Goal: Task Accomplishment & Management: Manage account settings

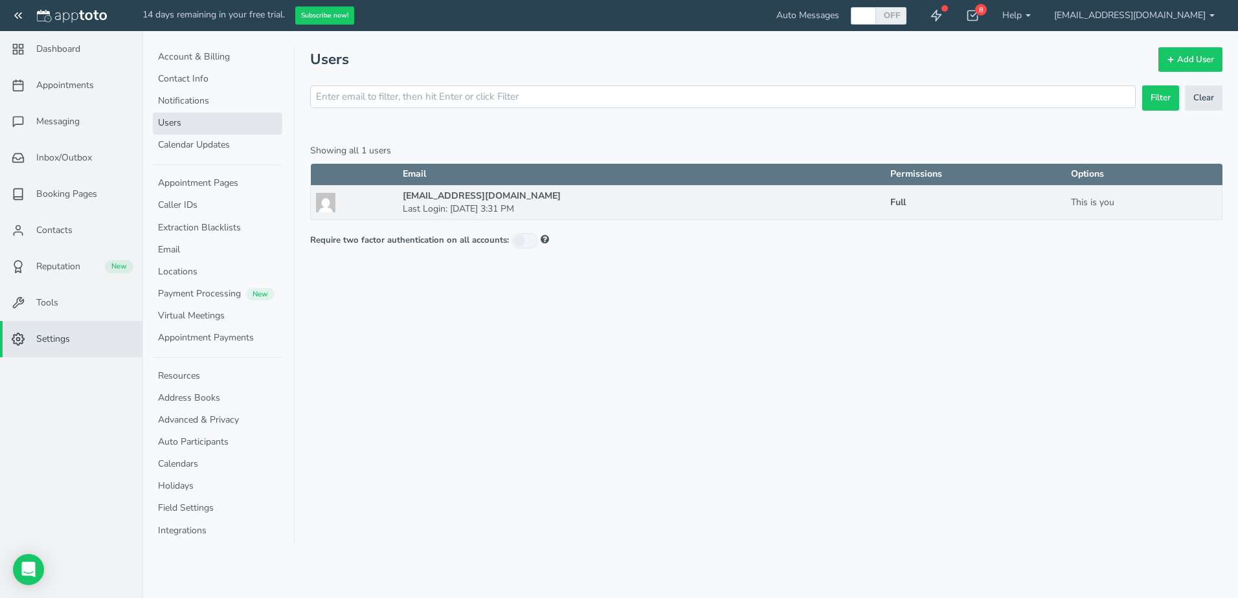
click at [530, 464] on div "Appointments Messaging Inbox/Outbox Booking Pages Campaigns Contacts Reputation…" at bounding box center [690, 299] width 1096 height 598
click at [1018, 323] on div "Appointments Messaging Inbox/Outbox Booking Pages Campaigns Contacts Reputation…" at bounding box center [690, 299] width 1096 height 598
click at [504, 397] on div "Appointments Messaging Inbox/Outbox Booking Pages Campaigns Contacts Reputation…" at bounding box center [690, 299] width 1096 height 598
click at [710, 287] on div "Appointments Messaging Inbox/Outbox Booking Pages Campaigns Contacts Reputation…" at bounding box center [690, 299] width 1096 height 598
click at [199, 436] on link "Auto Participants" at bounding box center [217, 443] width 129 height 22
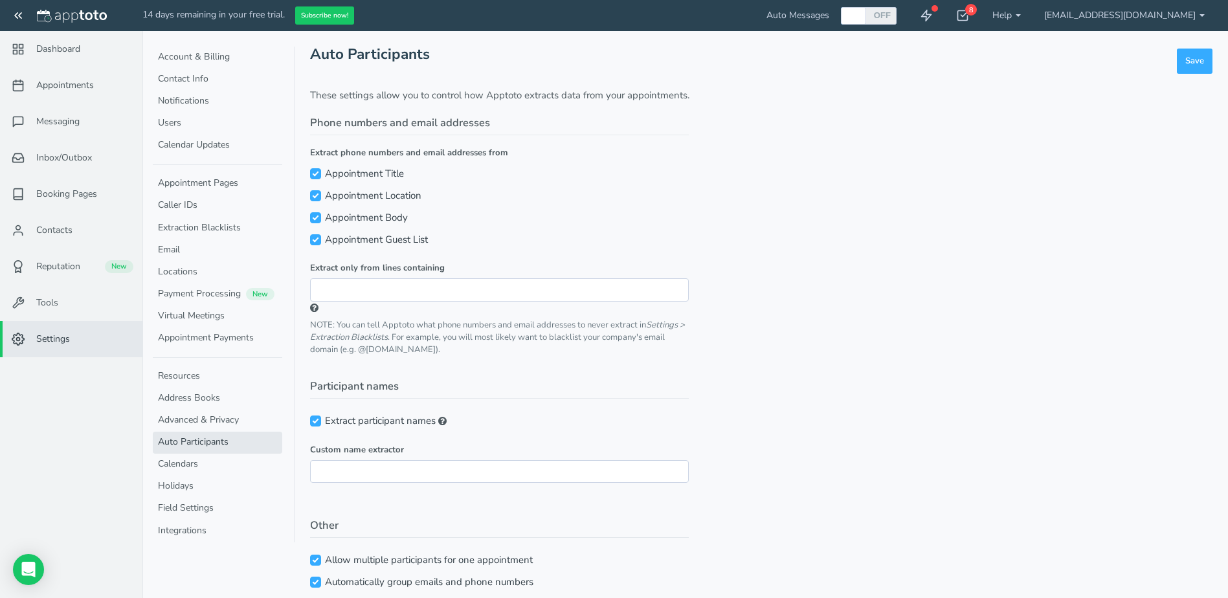
click at [194, 465] on link "Calendars" at bounding box center [217, 465] width 129 height 22
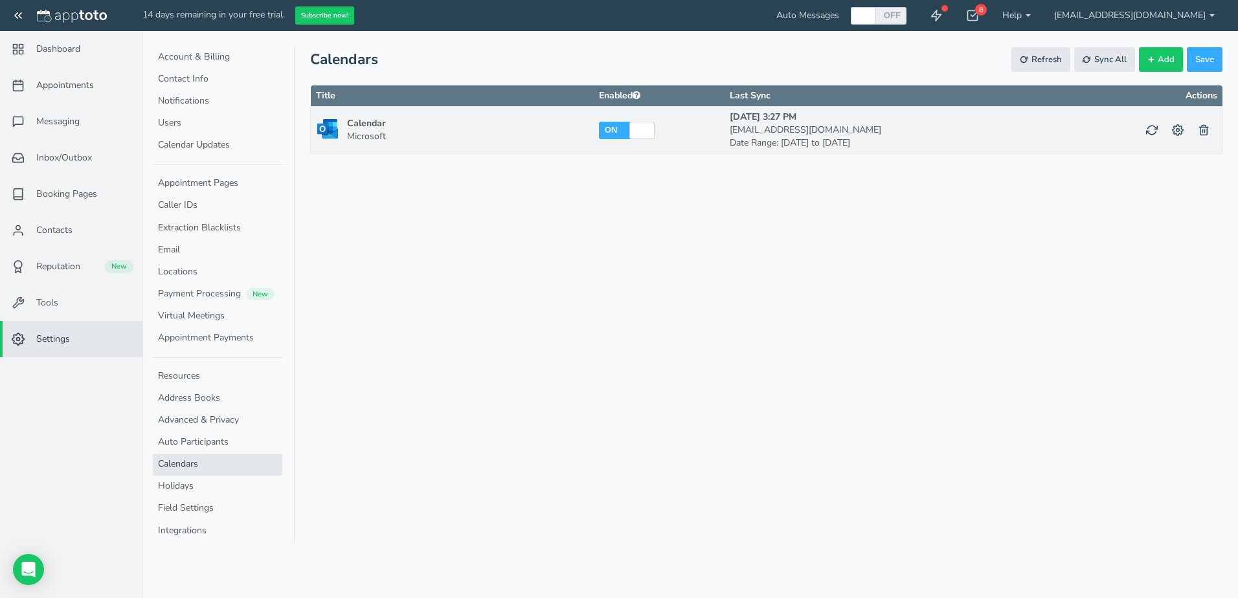
click at [74, 85] on span "Appointments" at bounding box center [65, 85] width 58 height 13
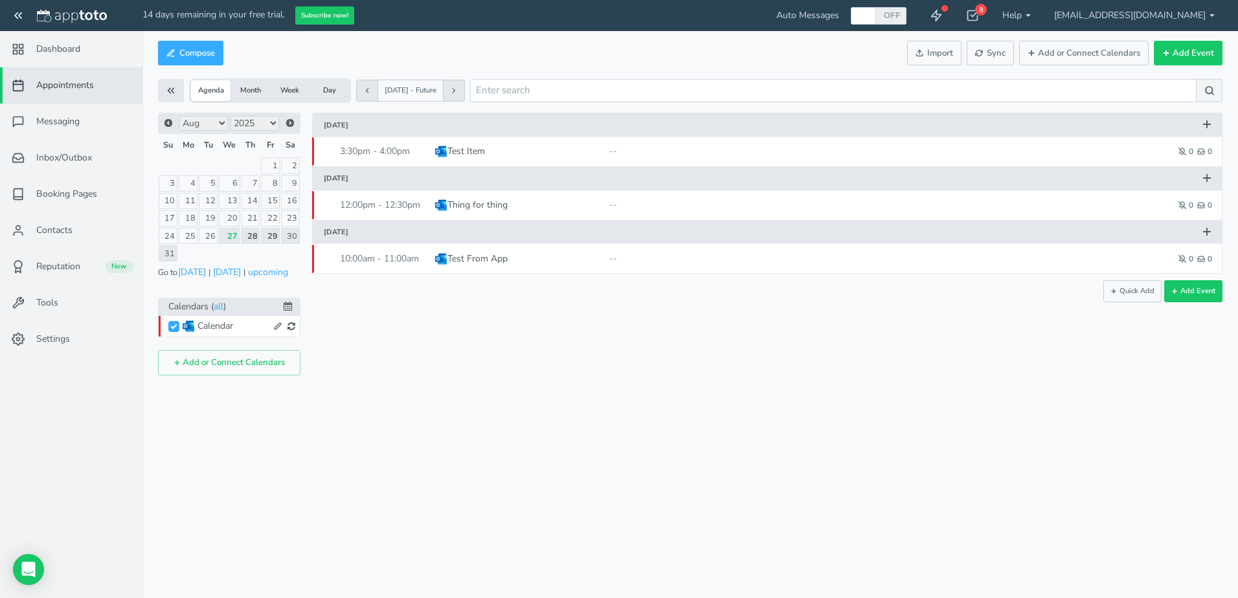
click at [39, 342] on span "Settings" at bounding box center [53, 339] width 34 height 13
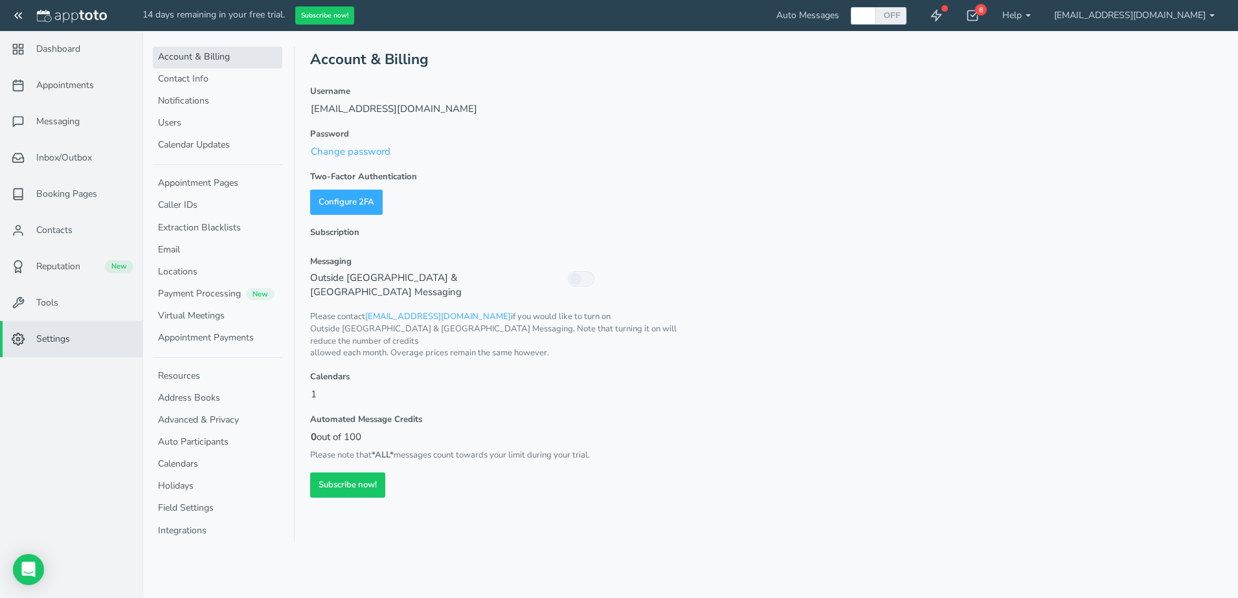
click at [217, 123] on link "Users" at bounding box center [217, 124] width 129 height 22
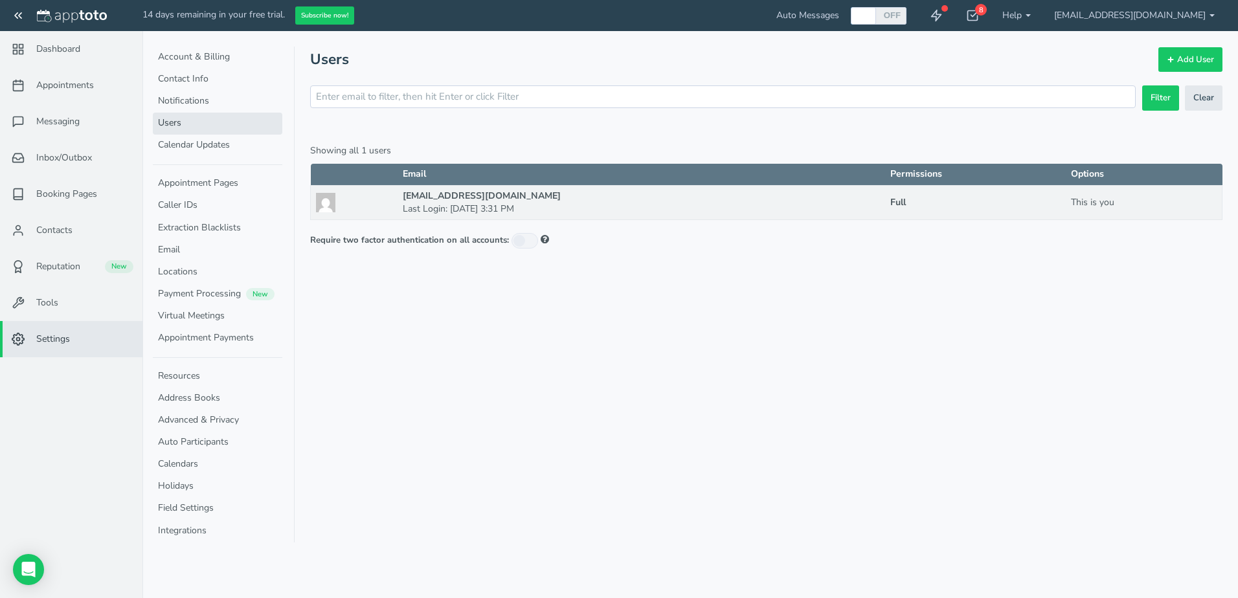
click at [62, 84] on span "Appointments" at bounding box center [65, 85] width 58 height 13
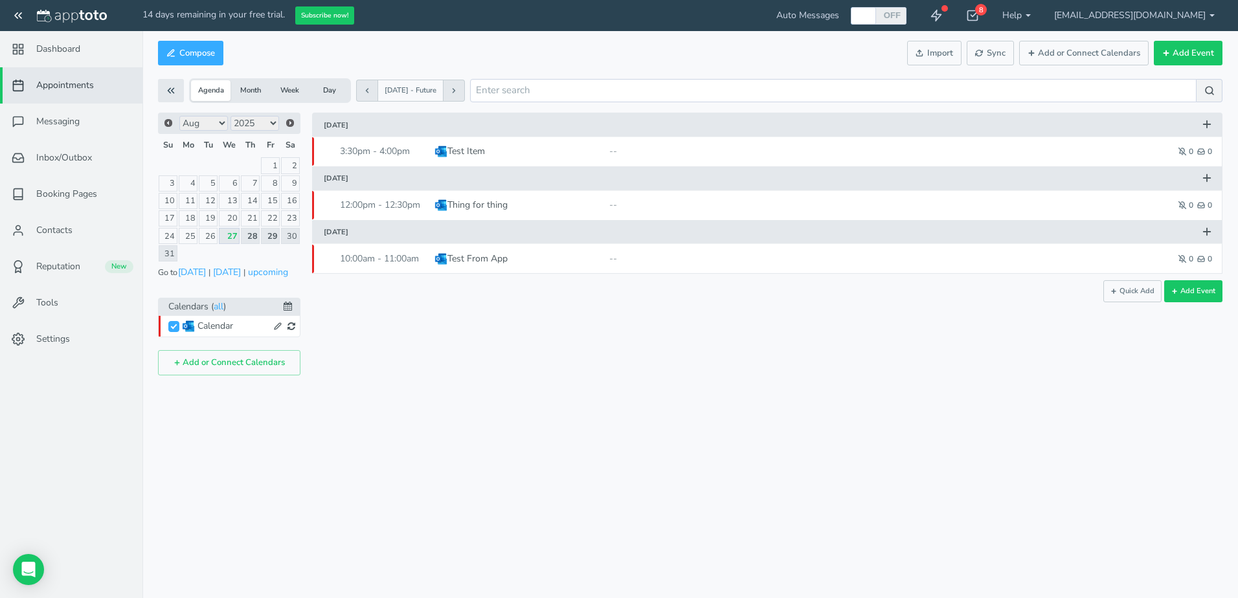
click at [47, 49] on span "Dashboard" at bounding box center [58, 49] width 44 height 13
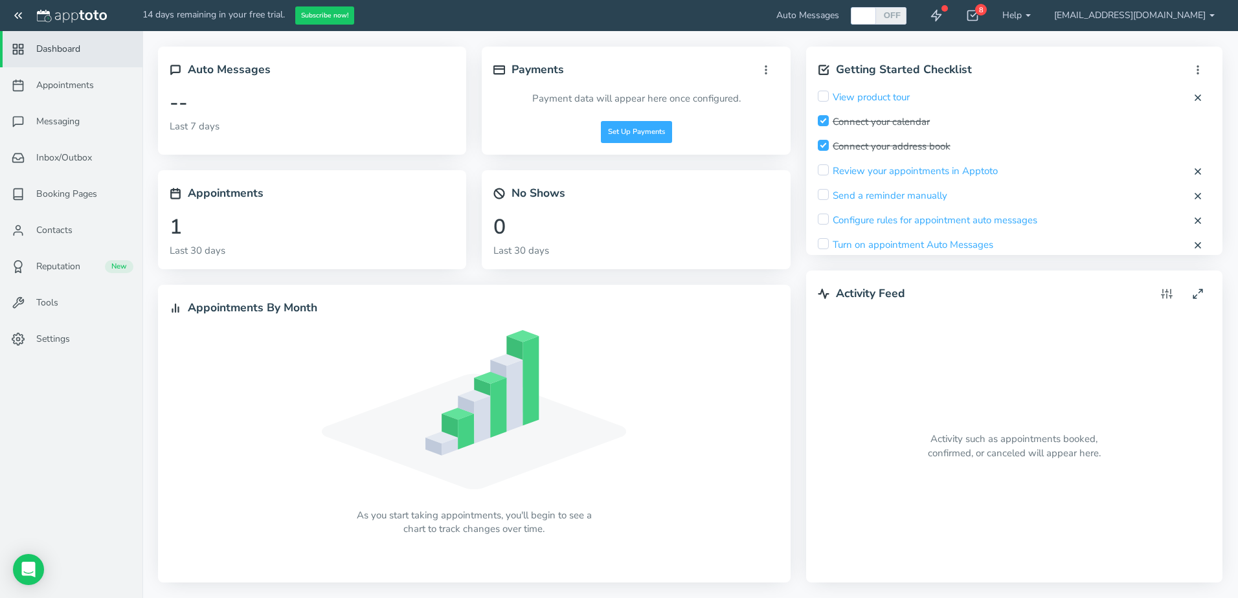
click at [73, 119] on span "Messaging" at bounding box center [57, 121] width 43 height 13
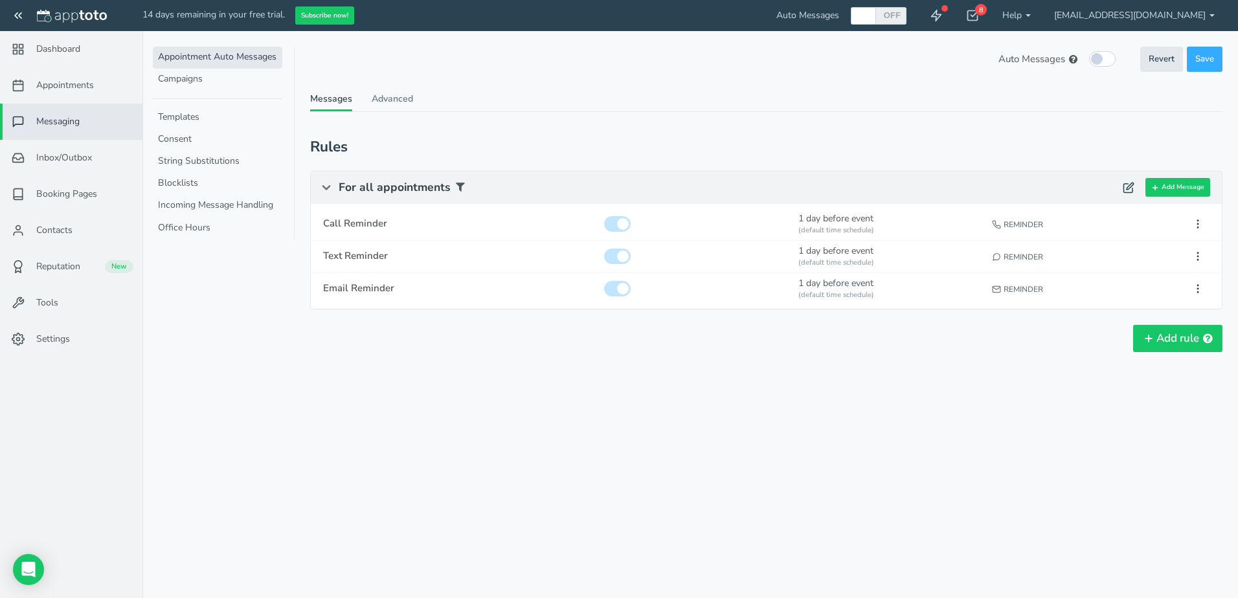
click at [62, 335] on span "Settings" at bounding box center [53, 339] width 34 height 13
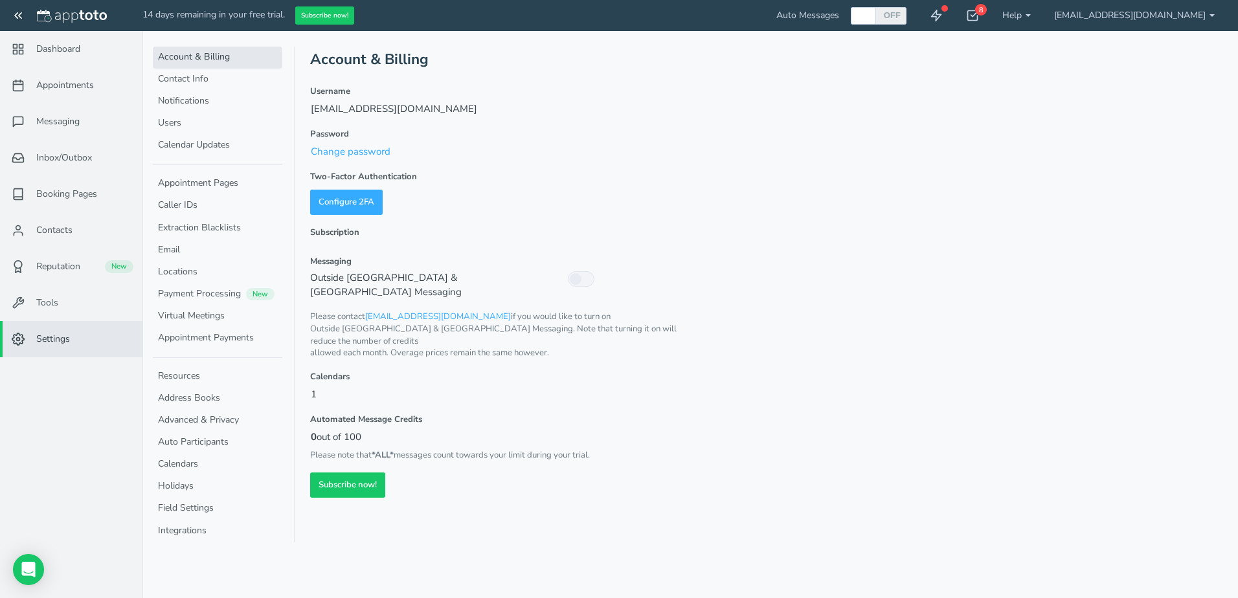
click at [182, 117] on link "Users" at bounding box center [217, 124] width 129 height 22
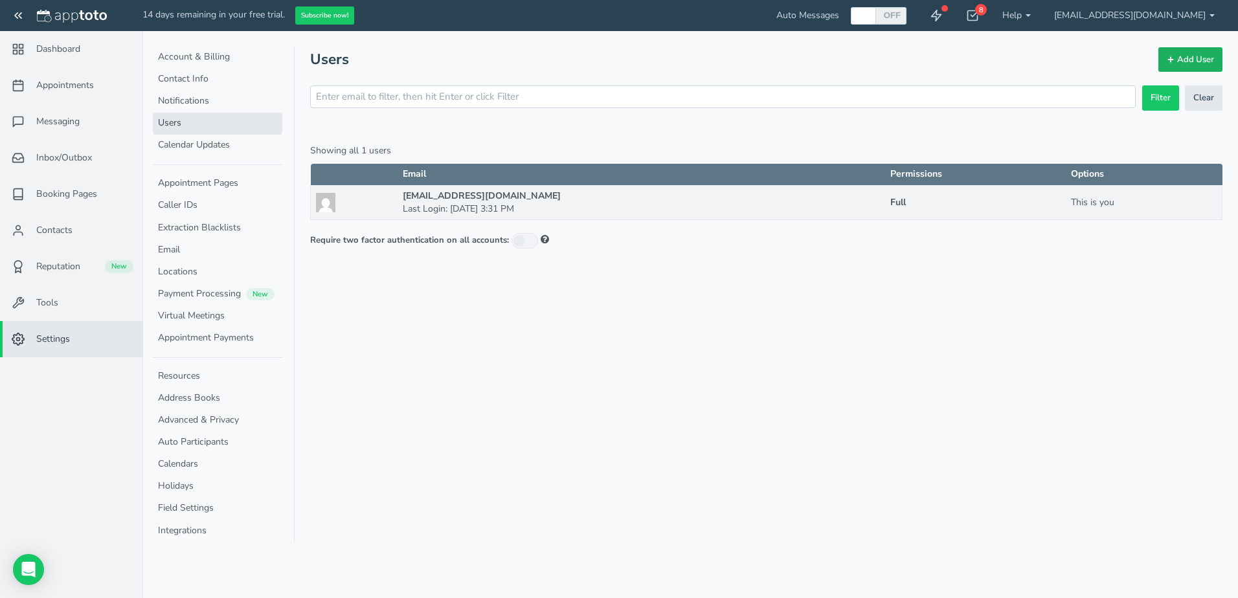
click at [1191, 65] on link "Add User" at bounding box center [1190, 59] width 64 height 25
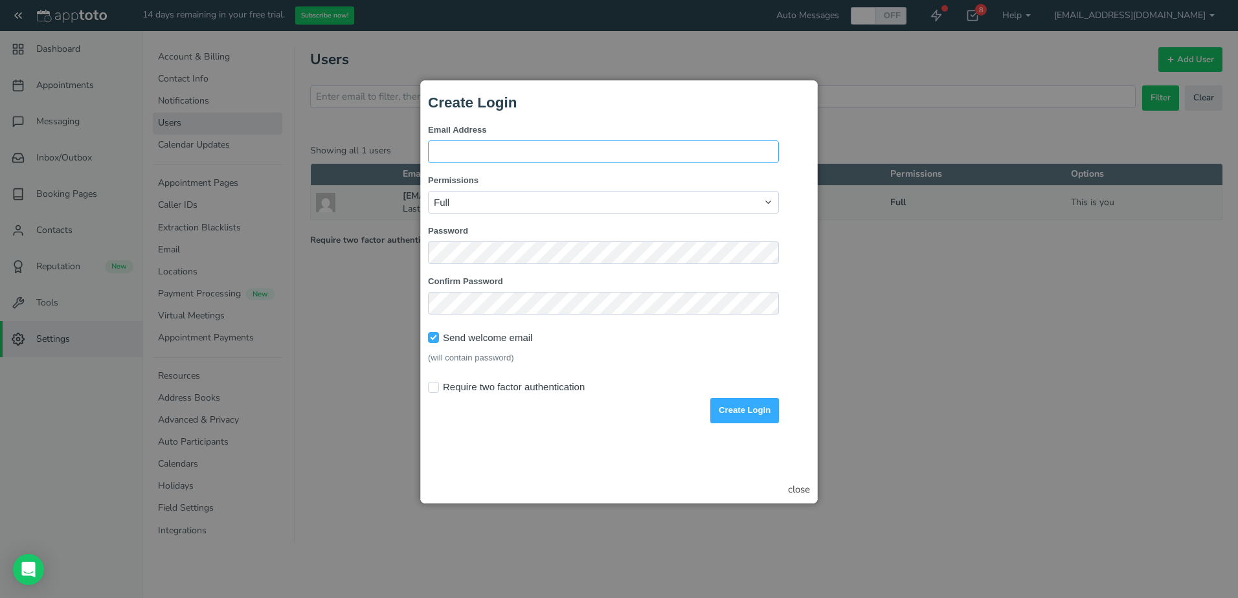
click at [581, 150] on input "Email Address" at bounding box center [603, 151] width 351 height 23
type input "[PERSON_NAME][EMAIL_ADDRESS][DOMAIN_NAME]"
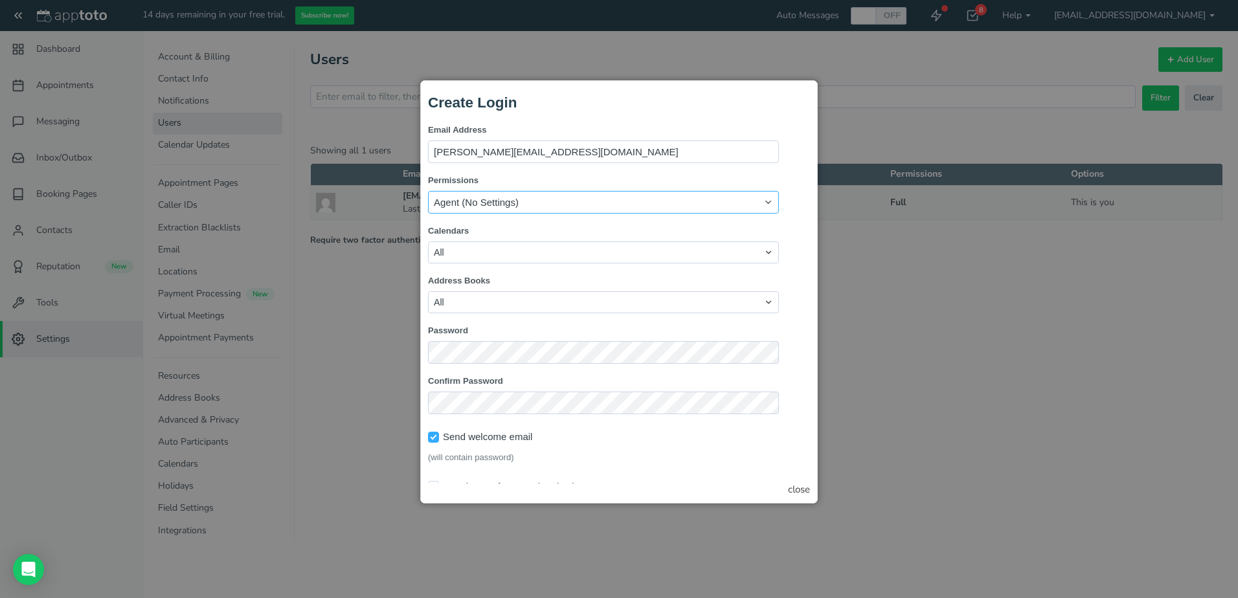
select select "string:custom"
checkbox input "true"
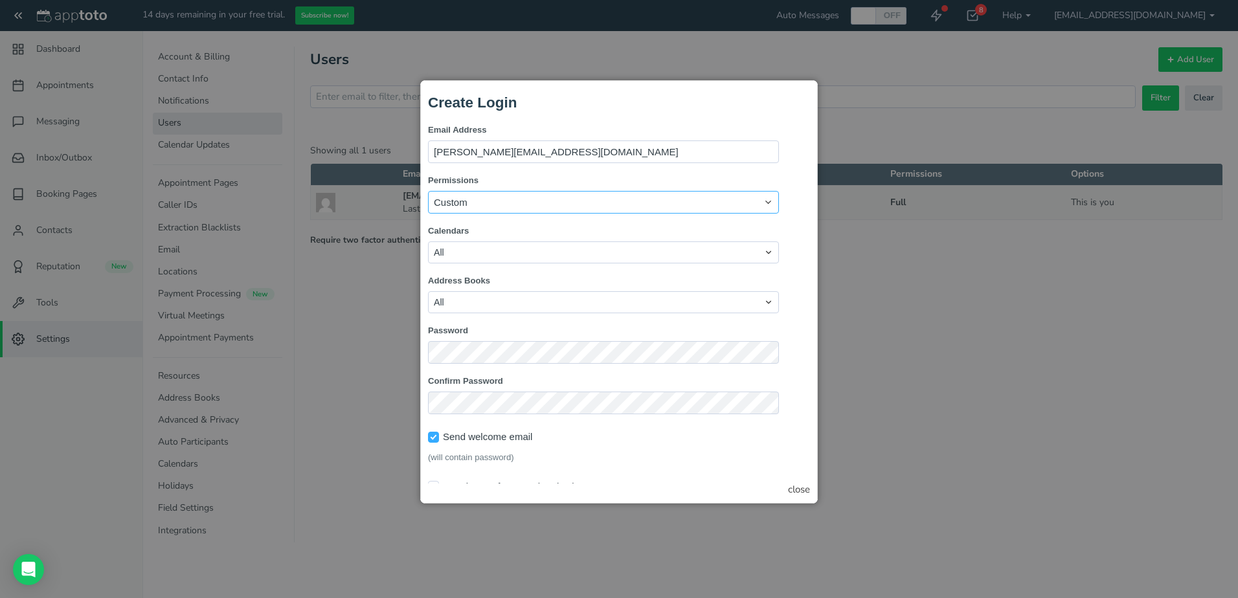
checkbox input "true"
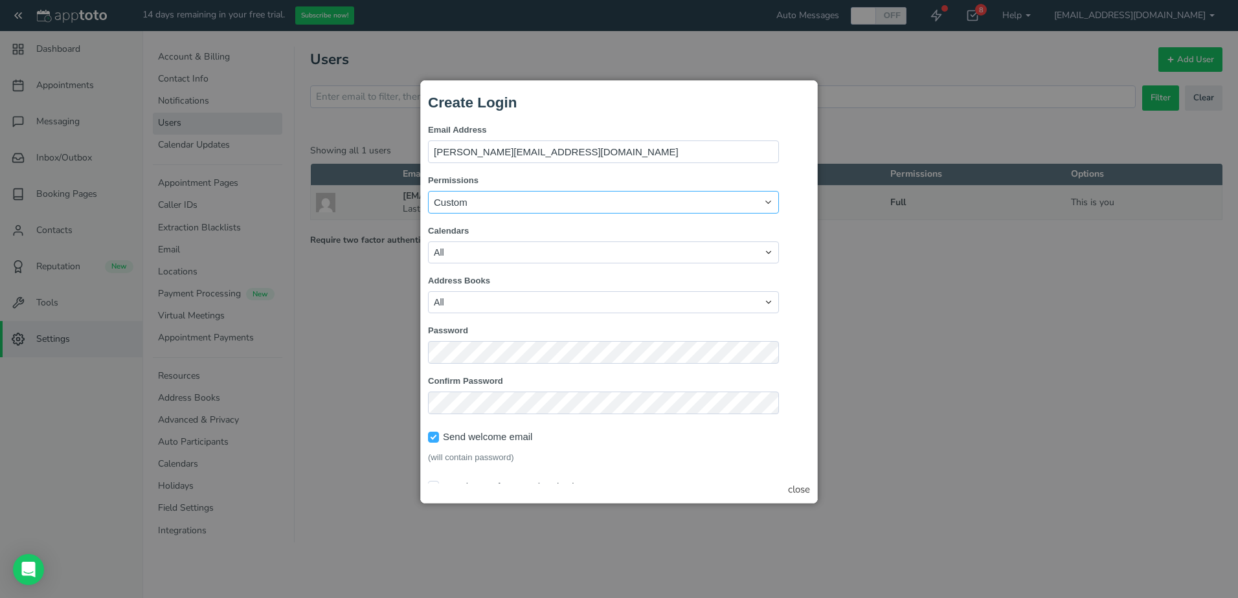
checkbox input "true"
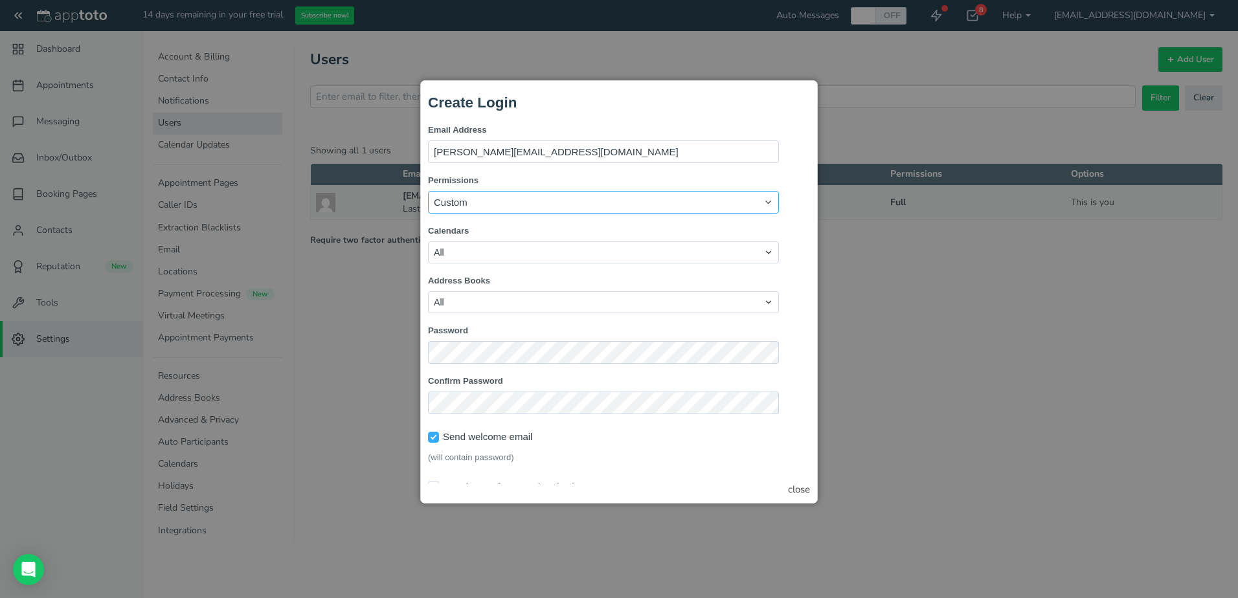
checkbox input "true"
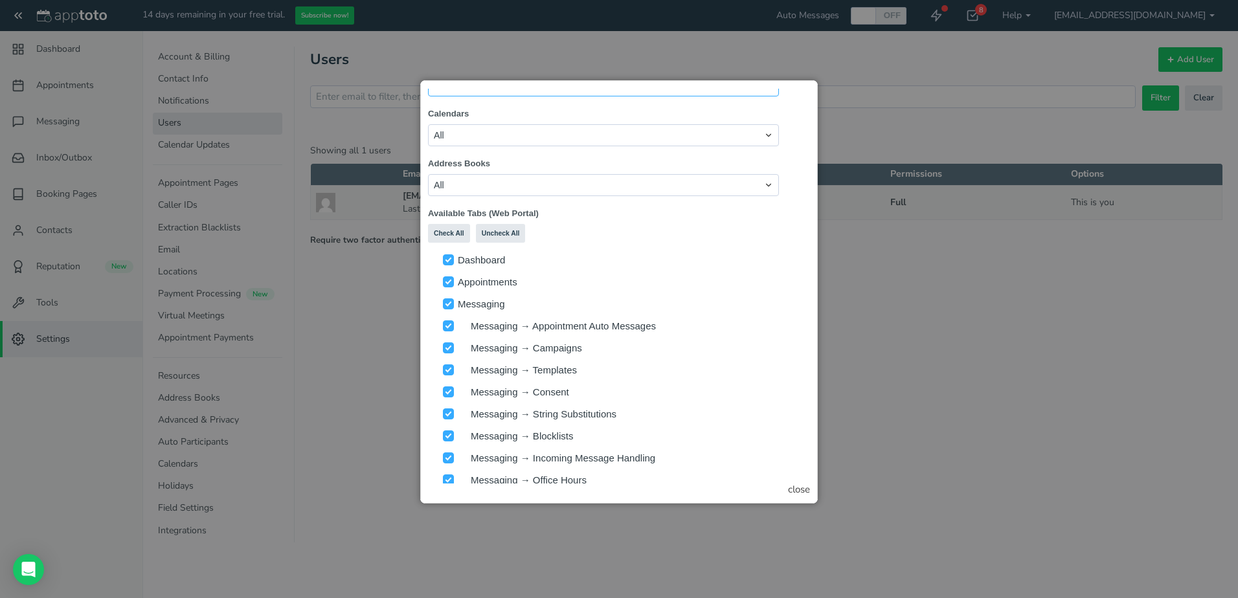
scroll to position [179, 0]
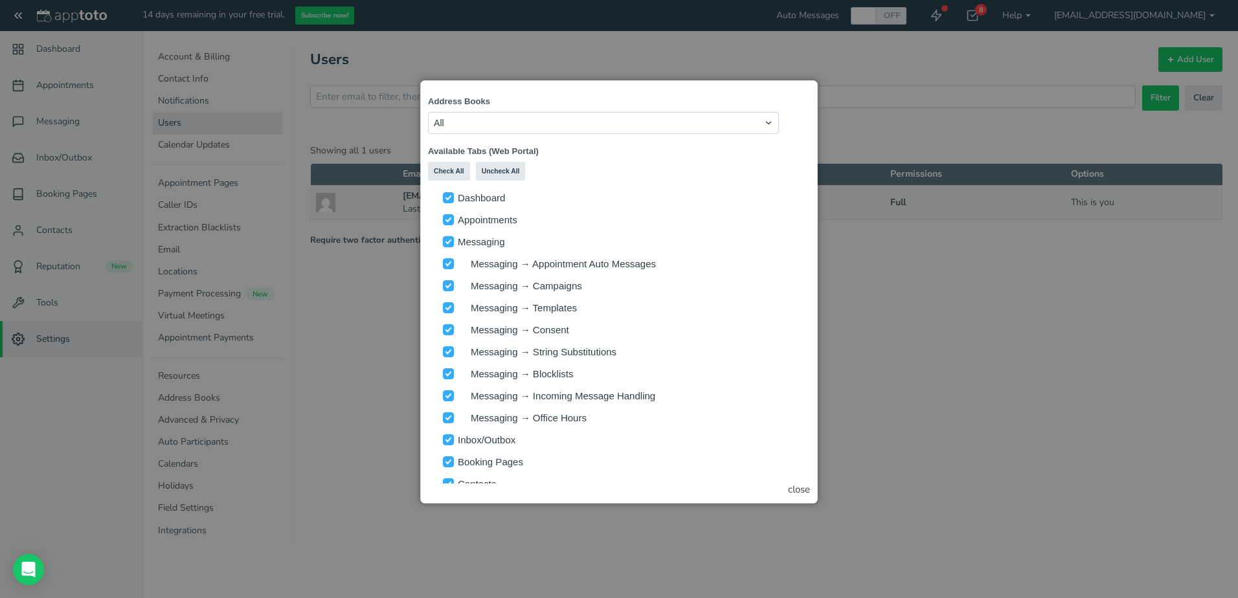
click at [449, 241] on input "checkbox" at bounding box center [448, 241] width 11 height 11
checkbox input "false"
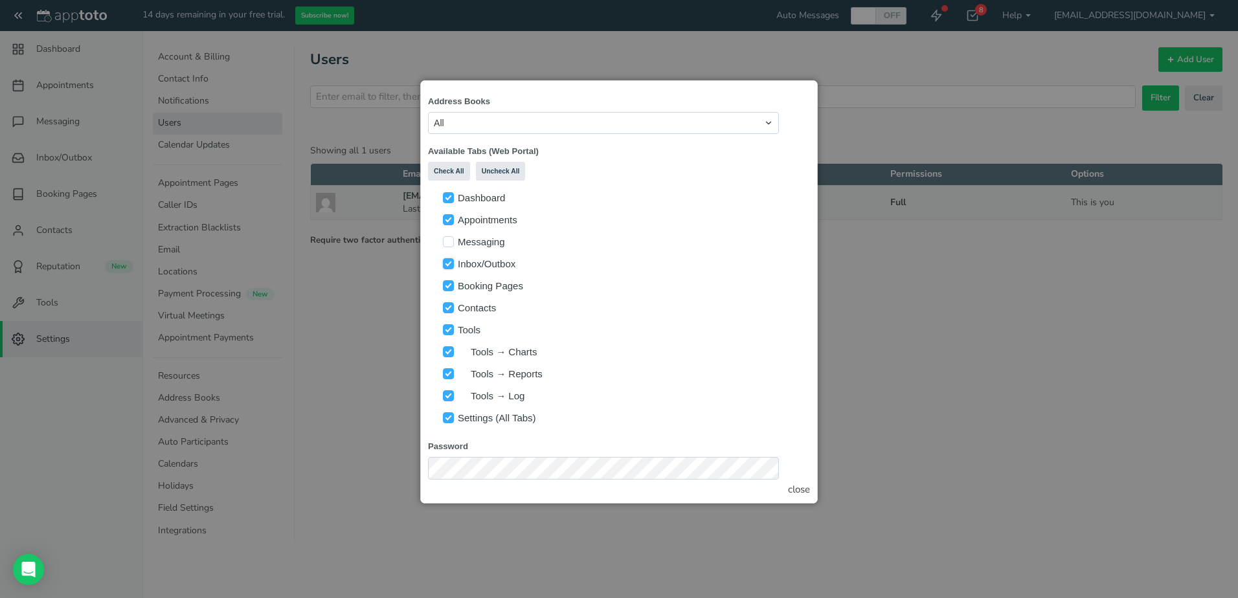
click at [447, 266] on input "checkbox" at bounding box center [448, 263] width 11 height 11
checkbox input "false"
click at [446, 292] on div "Booking Pages" at bounding box center [611, 286] width 336 height 22
click at [446, 285] on input "checkbox" at bounding box center [448, 285] width 11 height 11
checkbox input "false"
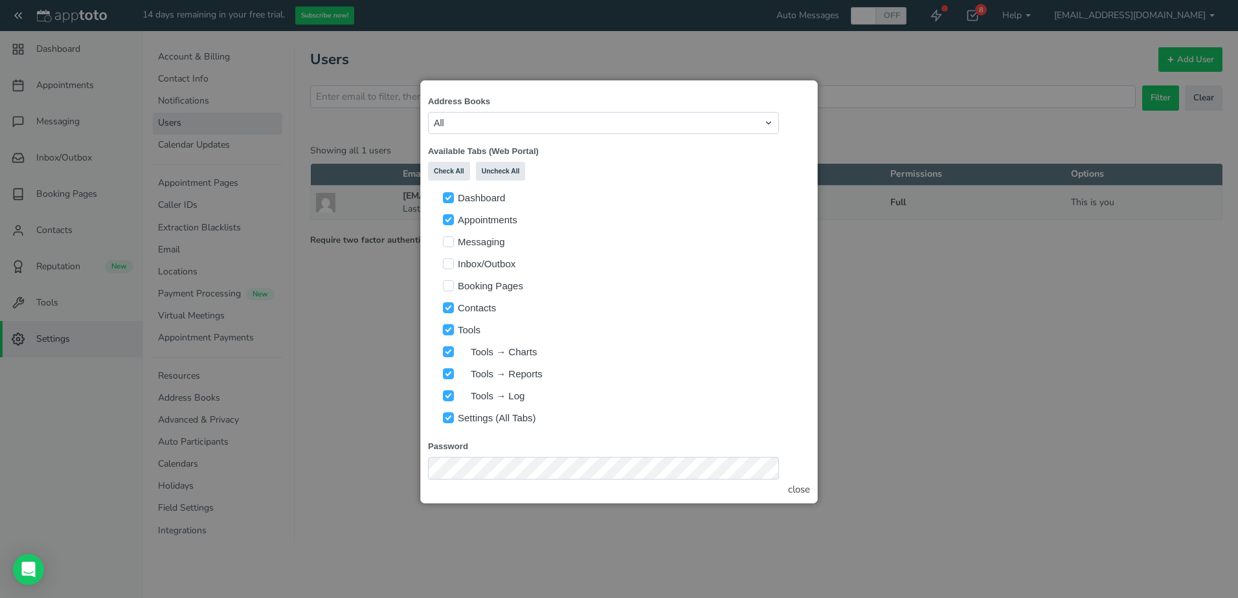
click at [445, 329] on input "checkbox" at bounding box center [448, 329] width 11 height 11
checkbox input "false"
click at [446, 348] on input "checkbox" at bounding box center [448, 351] width 11 height 11
checkbox input "false"
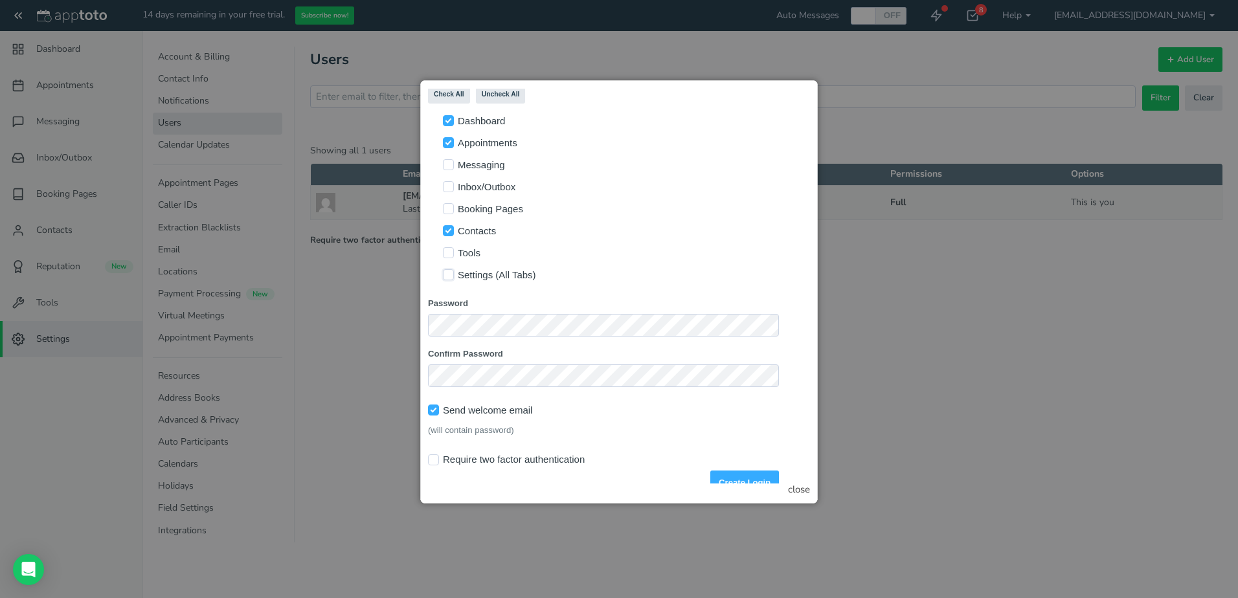
scroll to position [278, 0]
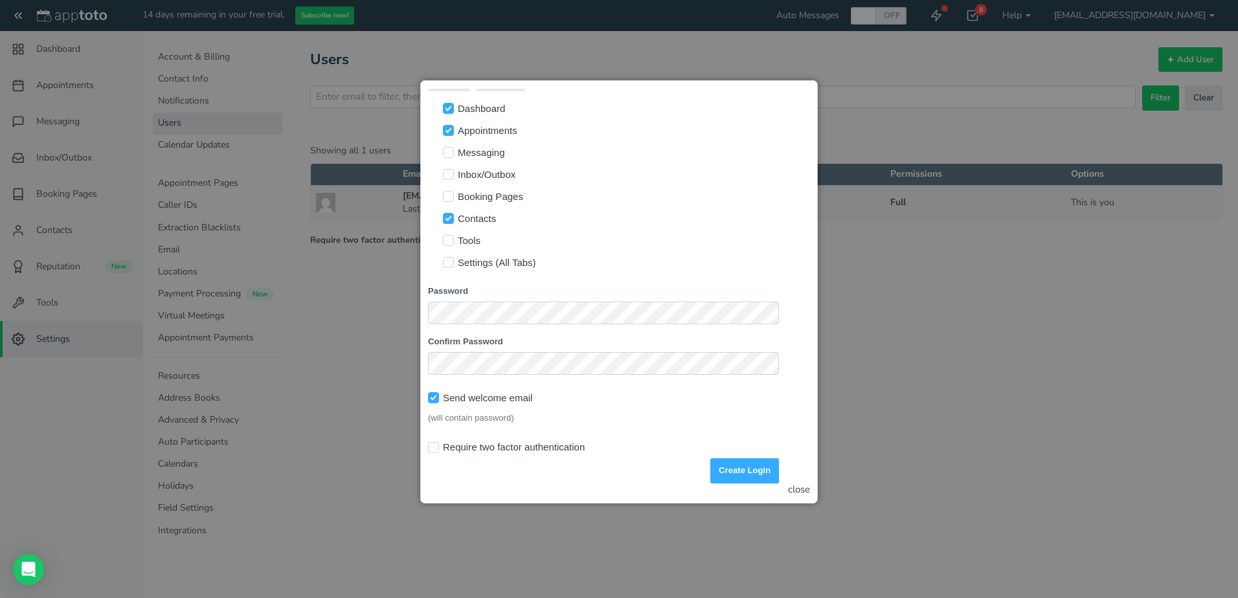
click at [632, 252] on div "Settings (All Tabs)" at bounding box center [611, 263] width 336 height 22
click at [658, 230] on div "Tools" at bounding box center [611, 241] width 336 height 22
click at [738, 458] on button "Create Login" at bounding box center [744, 470] width 69 height 25
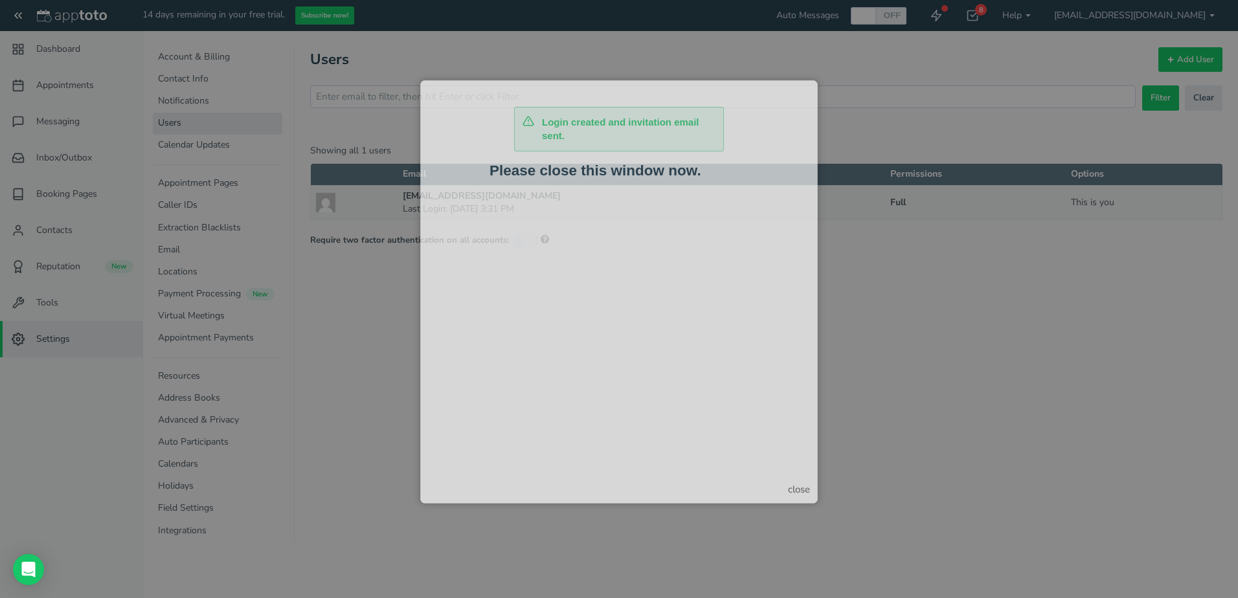
scroll to position [0, 0]
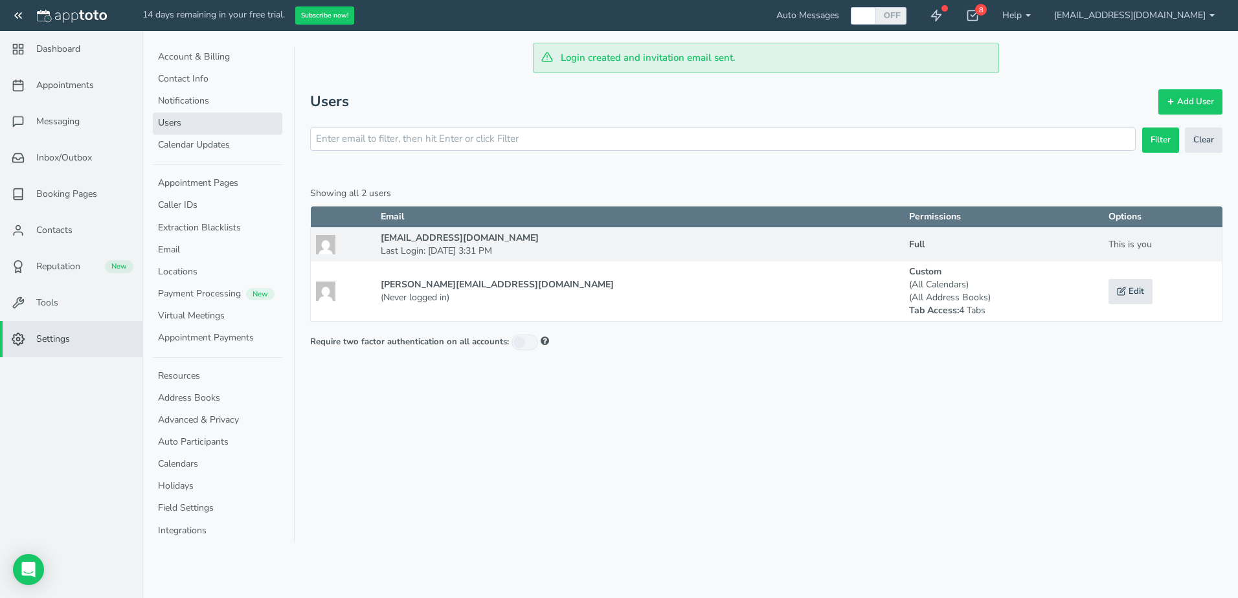
click at [791, 400] on div "Login created and invitation email sent. Appointments Messaging Inbox/Outbox Bo…" at bounding box center [690, 299] width 1096 height 598
click at [182, 458] on link "Calendars" at bounding box center [217, 465] width 129 height 22
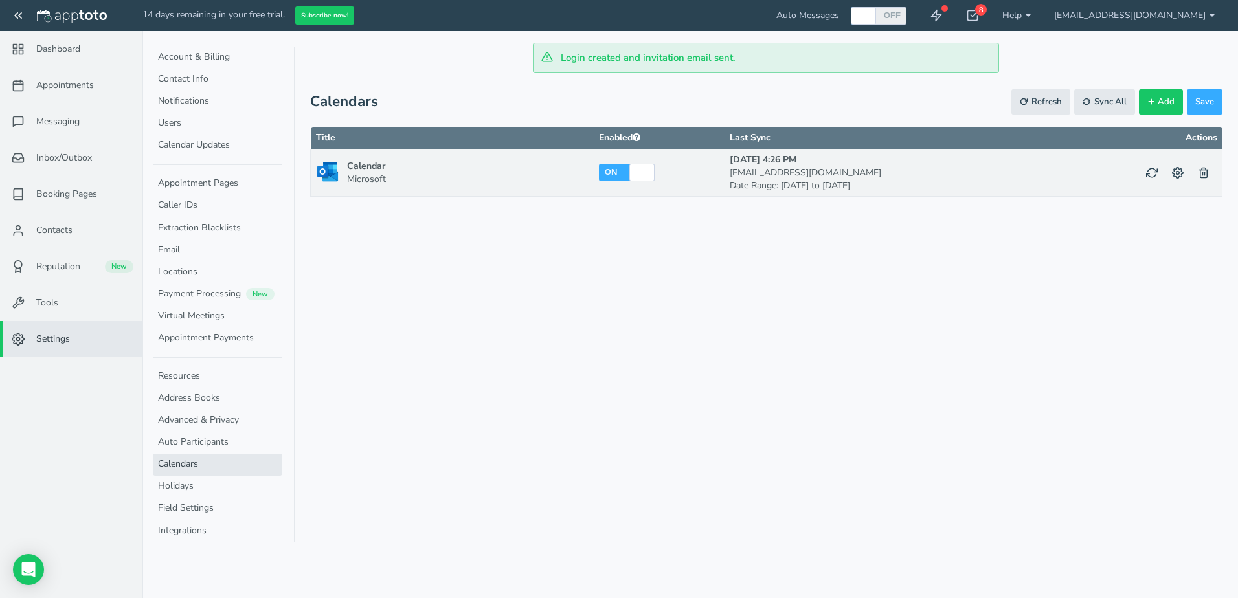
click at [744, 364] on div "Login created and invitation email sent. Appointments Messaging Inbox/Outbox Bo…" at bounding box center [690, 299] width 1096 height 598
click at [1175, 172] on icon at bounding box center [1178, 173] width 12 height 12
checkbox input "true"
type input "Calendar"
select select "object:null"
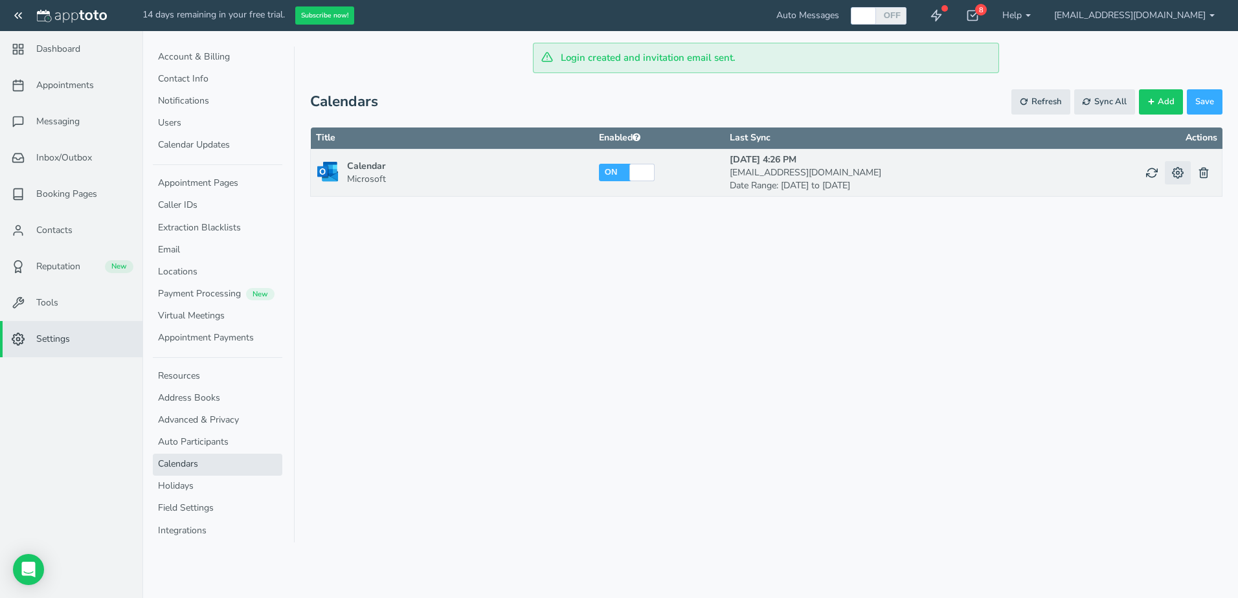
select select "object:null"
select select "?"
select select "string:America/Chicago"
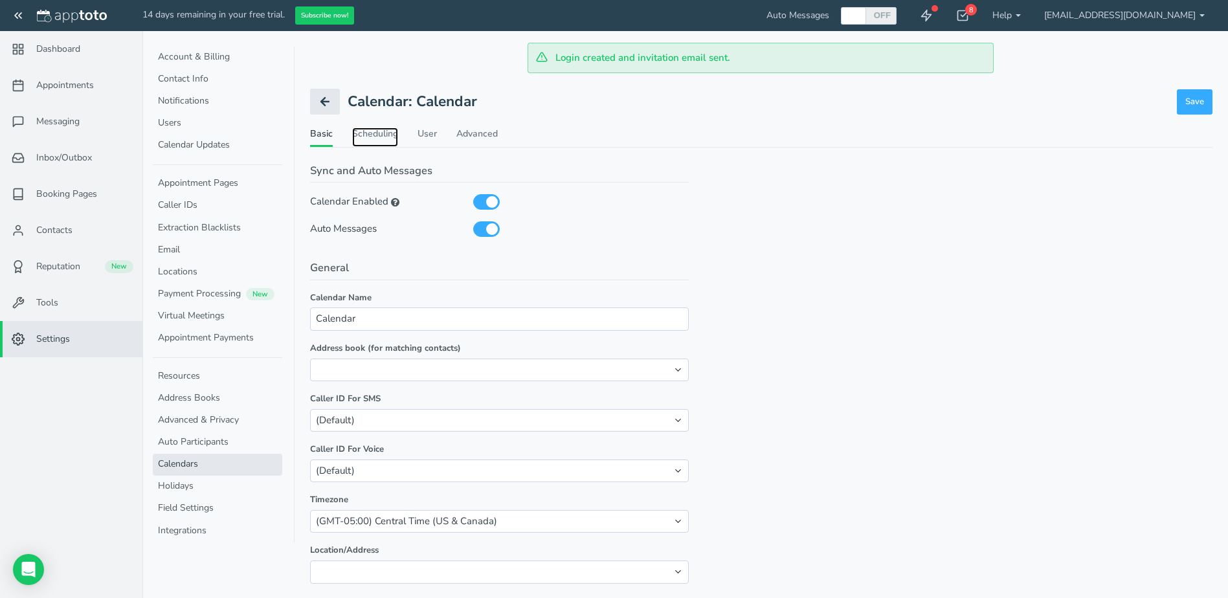
click at [392, 131] on link "Scheduling" at bounding box center [375, 137] width 46 height 19
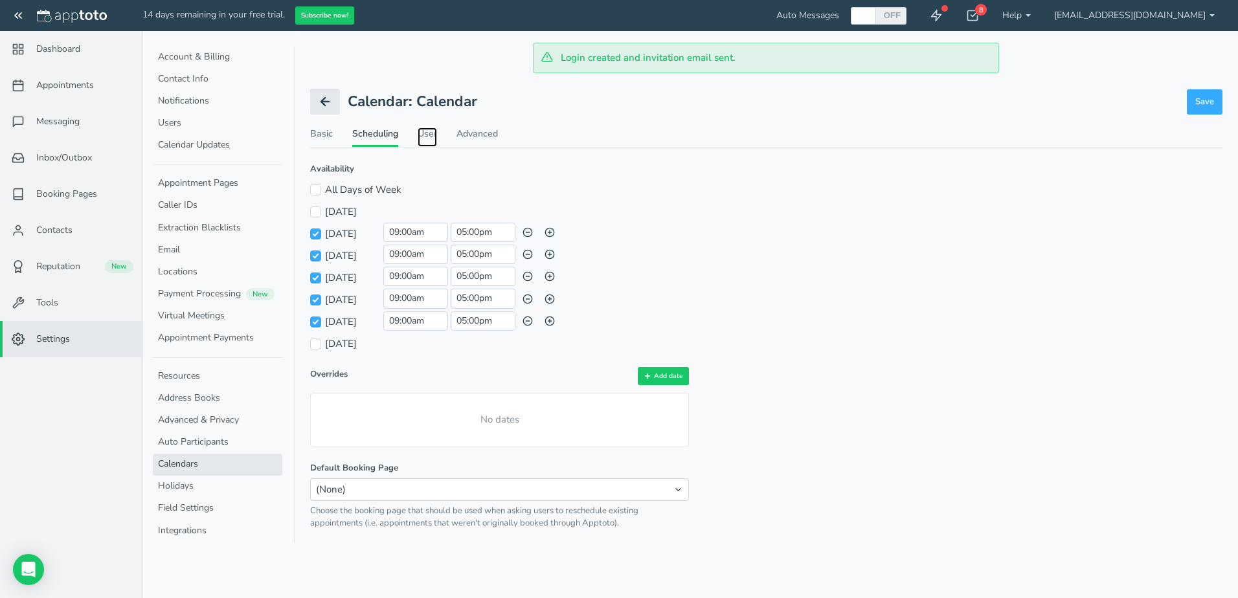
click at [429, 128] on link "User" at bounding box center [427, 137] width 19 height 19
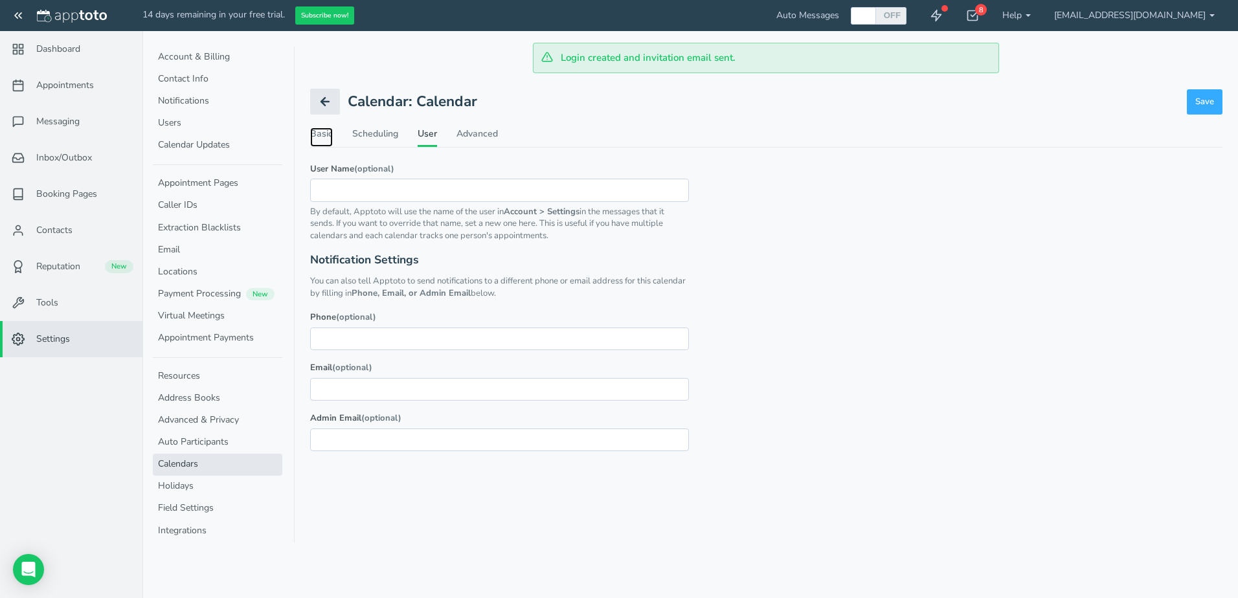
click at [325, 133] on link "Basic" at bounding box center [321, 137] width 23 height 19
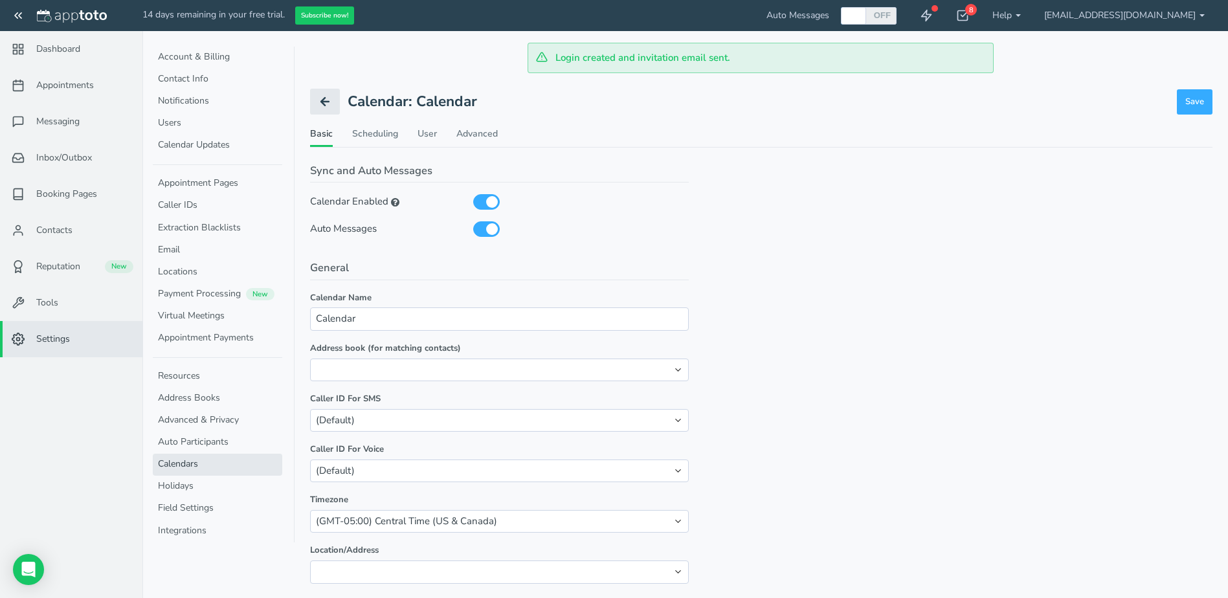
click at [51, 90] on span "Appointments" at bounding box center [65, 85] width 58 height 13
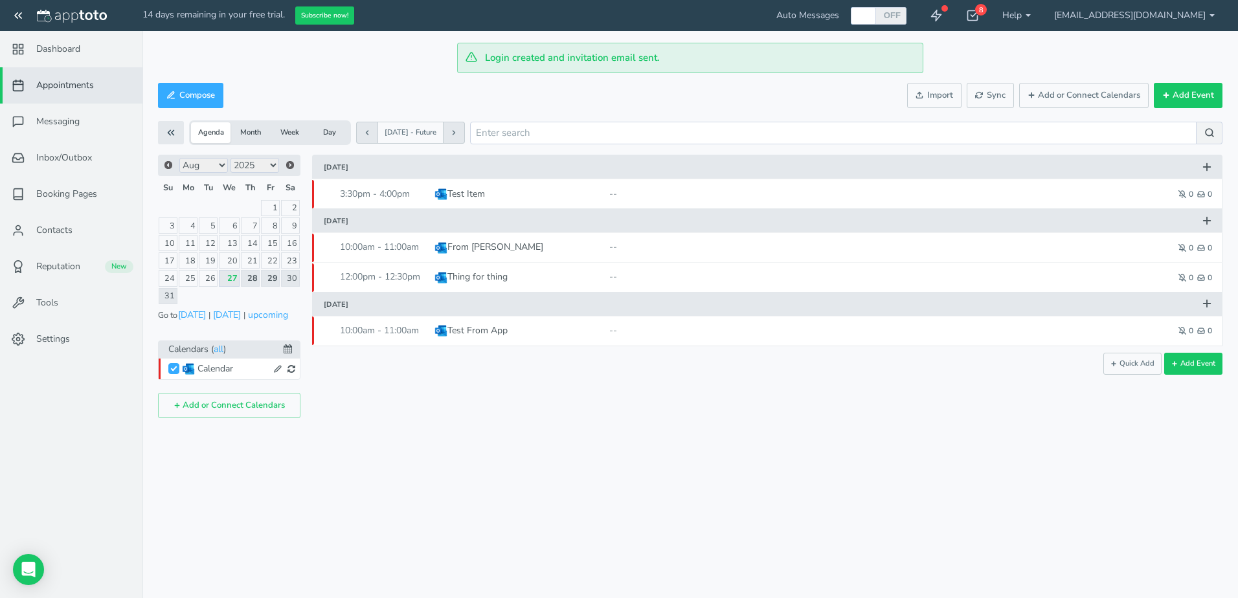
click at [79, 447] on nav "Dashboard Appointments Messaging Inbox/Outbox 0 Booking Pages" at bounding box center [71, 330] width 143 height 598
click at [278, 369] on icon at bounding box center [278, 369] width 8 height 8
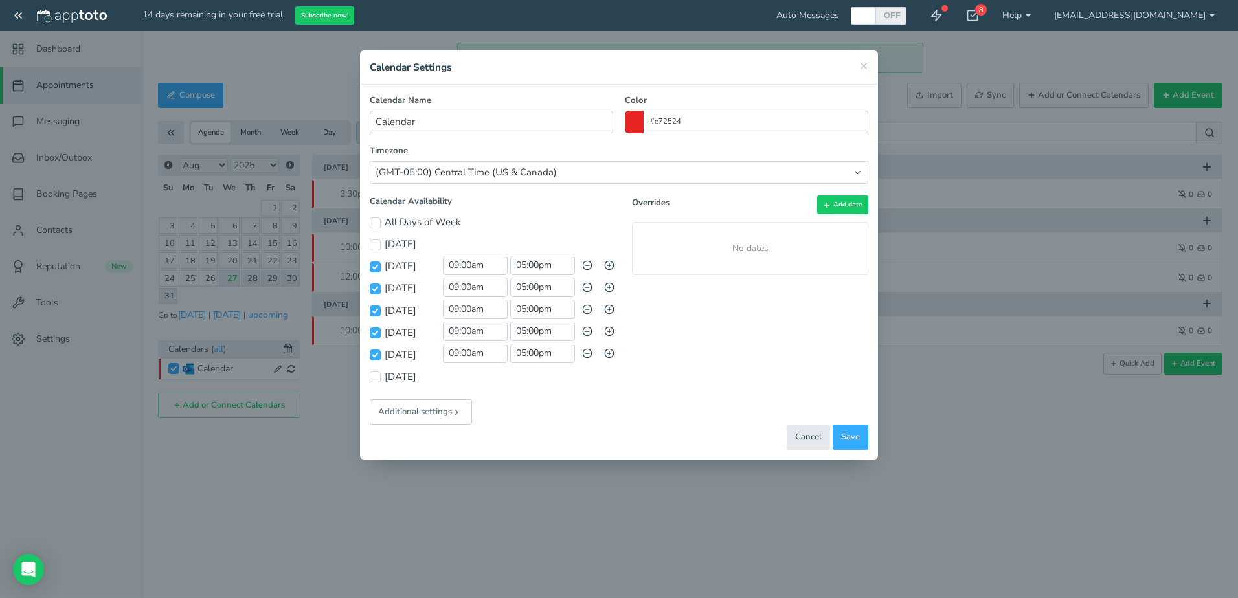
click at [440, 418] on button "Additional settings" at bounding box center [421, 411] width 102 height 25
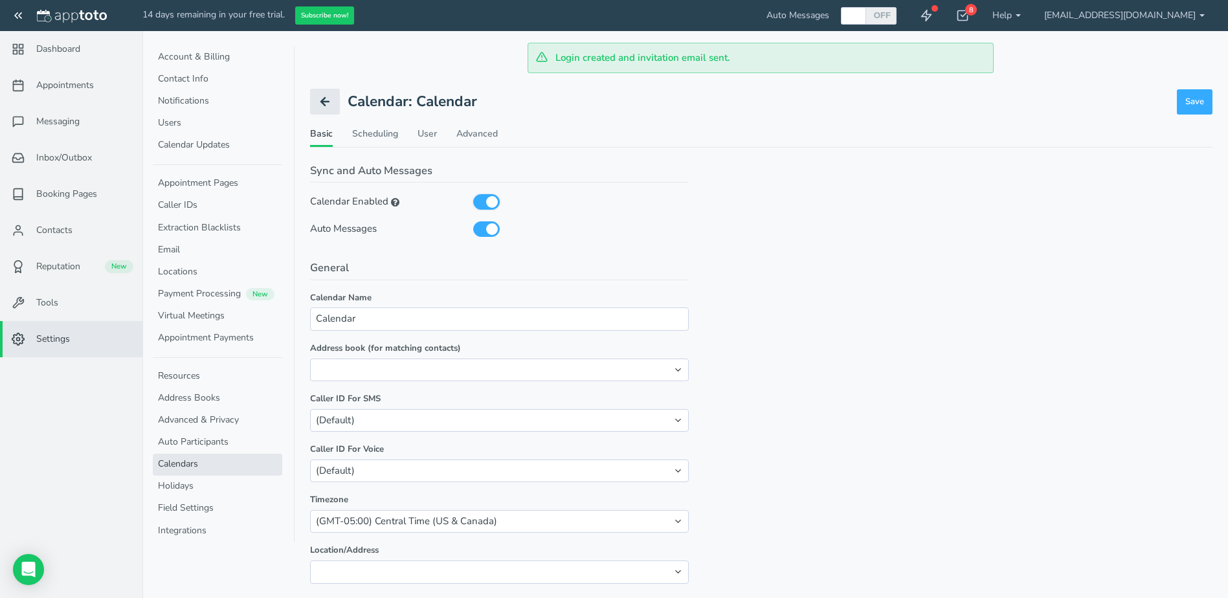
click at [486, 203] on input "checkbox" at bounding box center [486, 202] width 27 height 16
checkbox input "false"
click at [1202, 107] on span "Save" at bounding box center [1195, 102] width 19 height 12
click at [201, 464] on link "Calendars" at bounding box center [217, 465] width 129 height 22
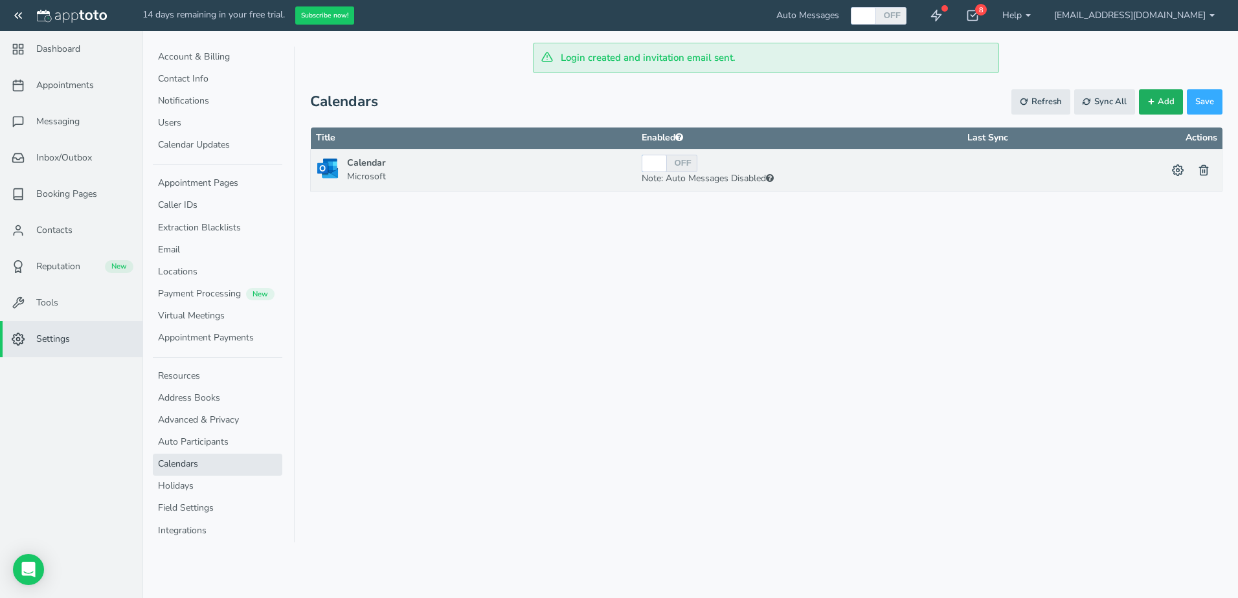
click at [1167, 106] on span "Add" at bounding box center [1166, 102] width 17 height 12
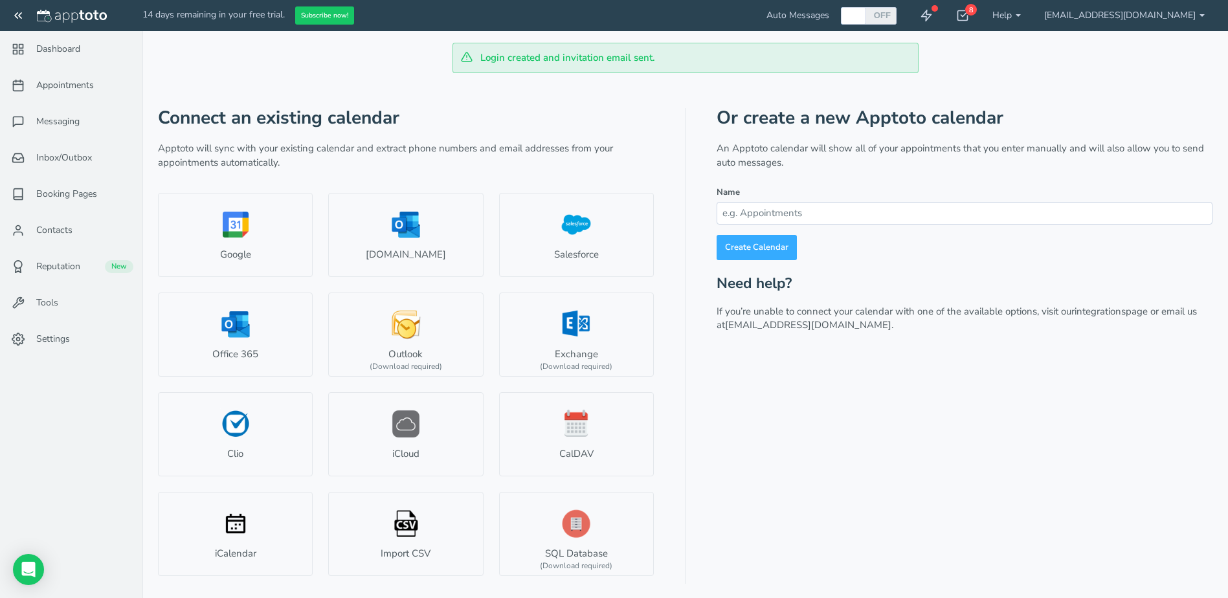
click at [767, 215] on input at bounding box center [965, 213] width 496 height 23
click at [744, 210] on input "All STaff" at bounding box center [965, 213] width 496 height 23
type input "All Staff"
click at [792, 249] on link "Create Calendar" at bounding box center [757, 247] width 80 height 25
type input "All Staff"
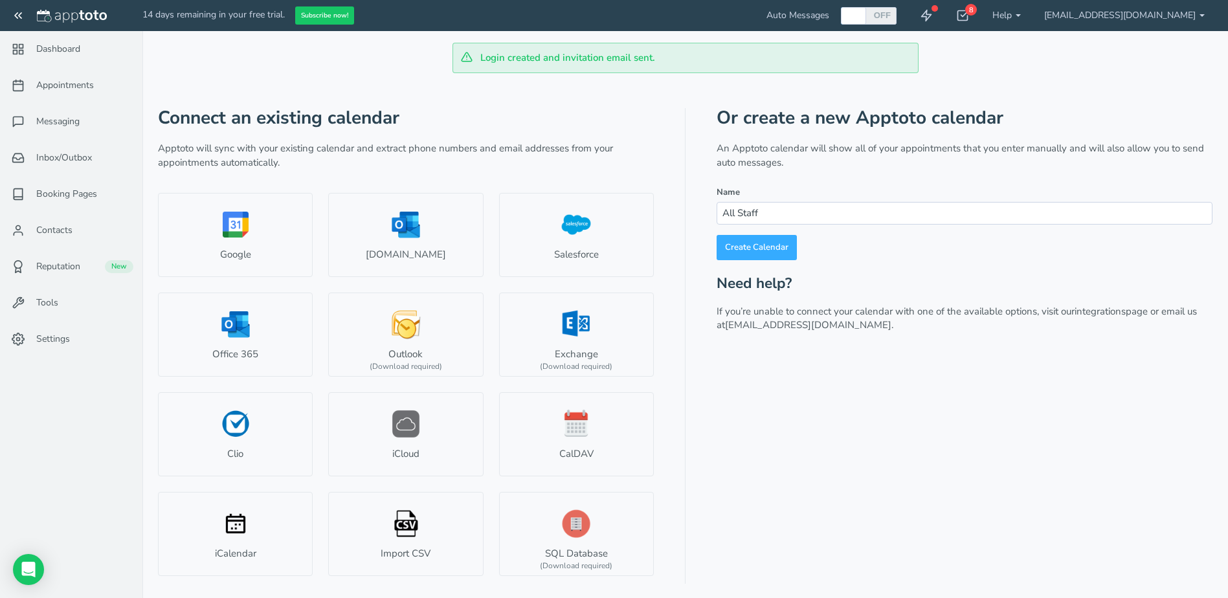
type input "#011d2d"
select select "string:"
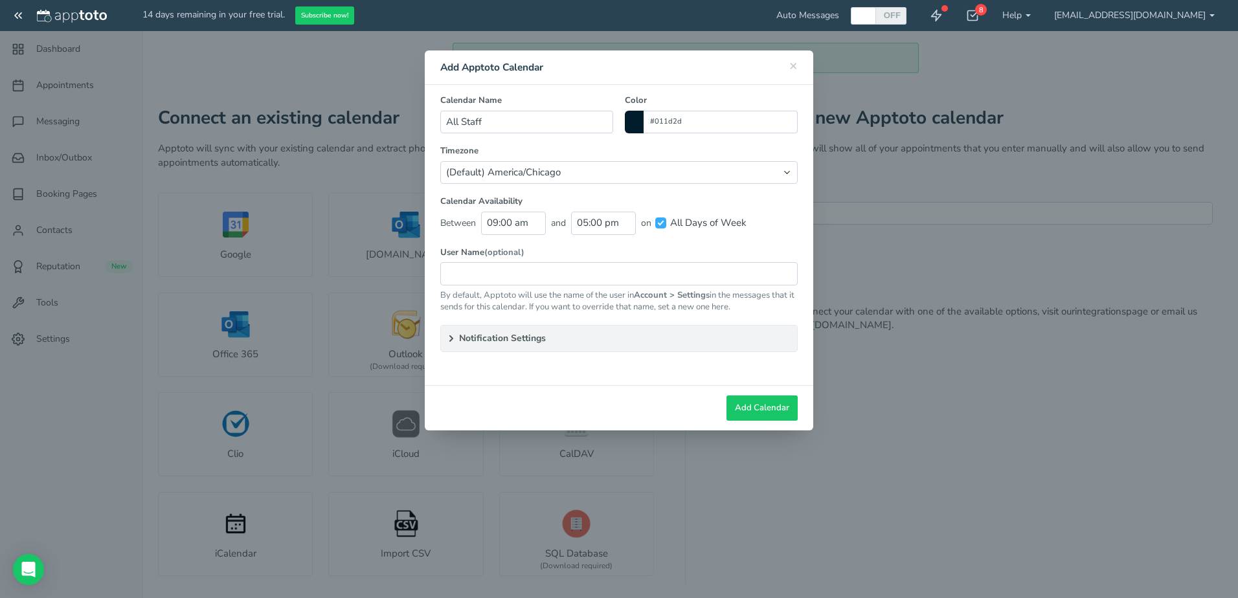
click at [633, 120] on span at bounding box center [634, 122] width 19 height 23
click at [701, 159] on colorpicker-hue at bounding box center [700, 170] width 10 height 65
click at [685, 142] on colorpicker-saturation at bounding box center [660, 170] width 65 height 65
type input "#2a1ced"
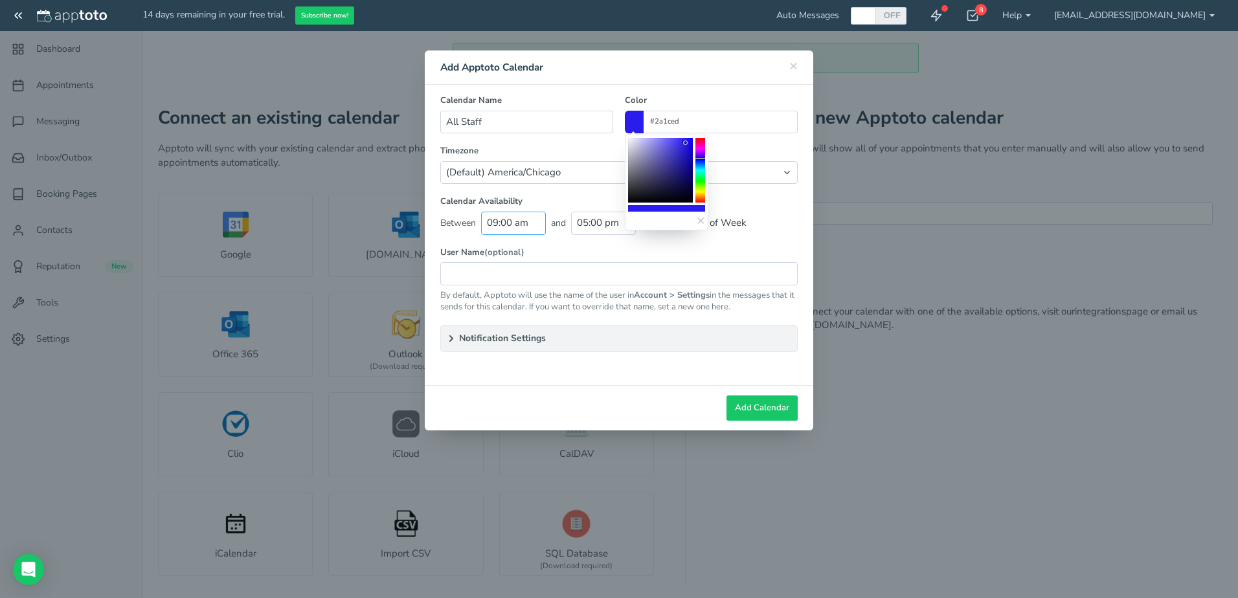
click at [511, 228] on input "09:00 am" at bounding box center [513, 223] width 65 height 23
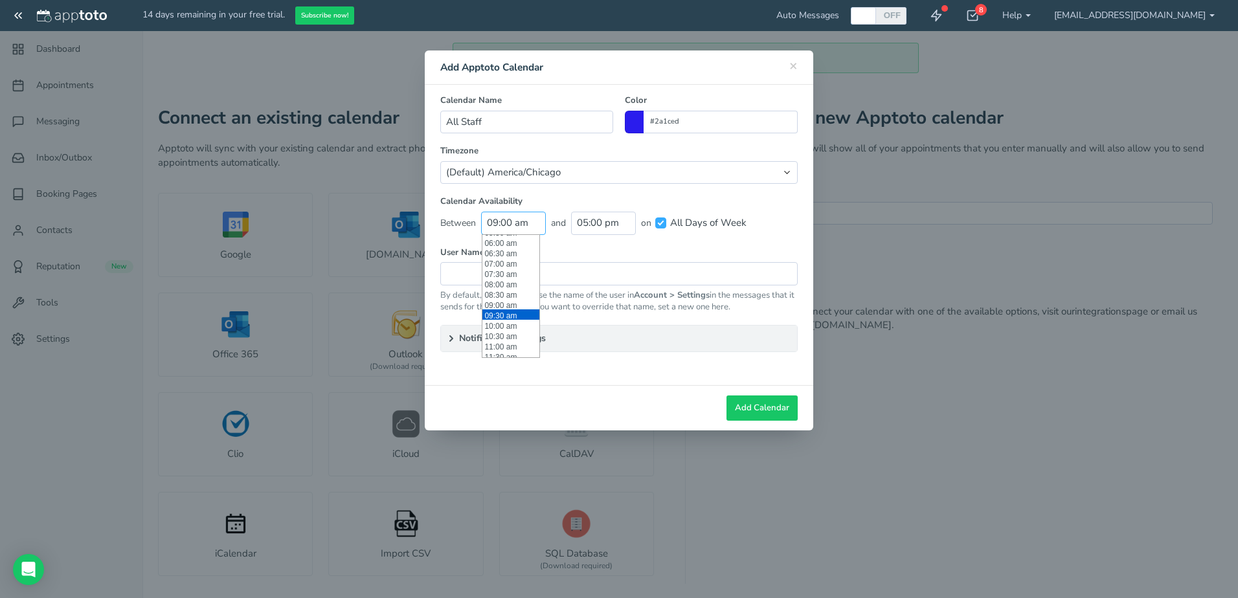
scroll to position [122, 0]
click at [664, 223] on input "All Days of Week" at bounding box center [660, 223] width 11 height 11
checkbox input "false"
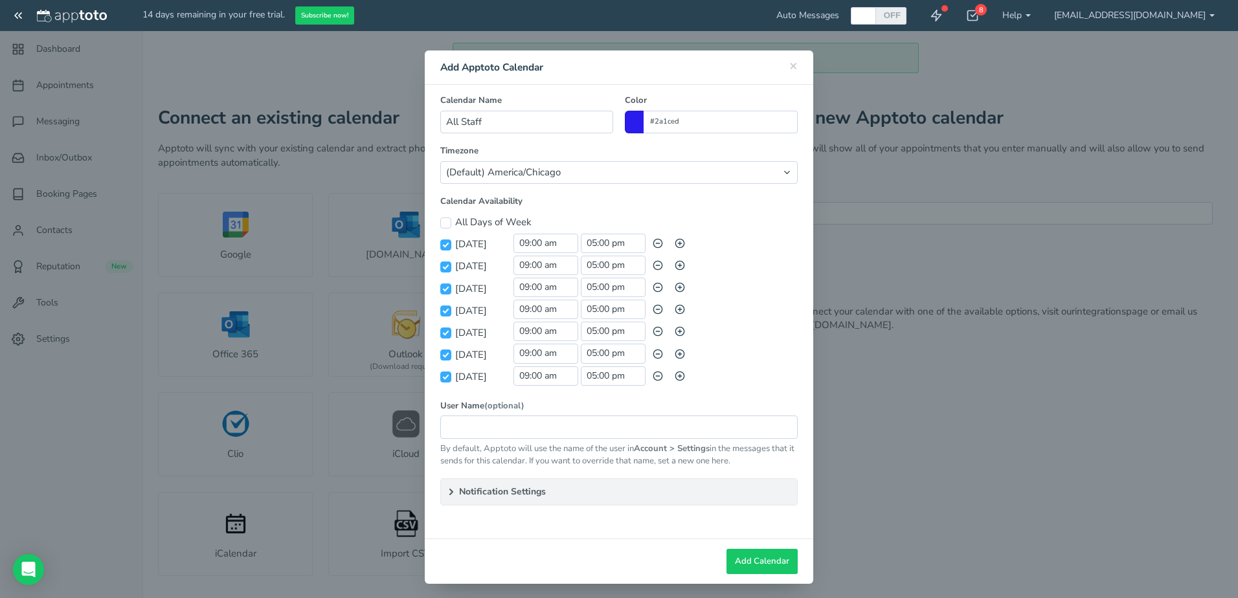
click at [487, 219] on label "All Days of Week" at bounding box center [485, 223] width 91 height 14
click at [451, 219] on input "All Days of Week" at bounding box center [445, 223] width 11 height 11
checkbox input "true"
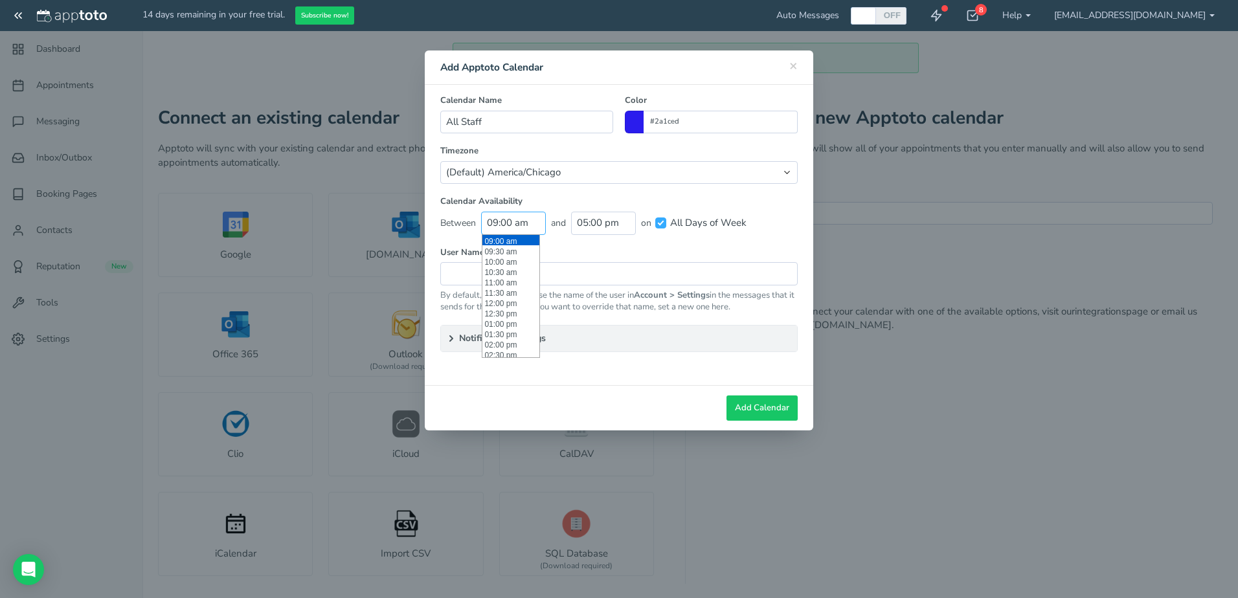
click at [532, 227] on input "09:00 am" at bounding box center [513, 223] width 65 height 23
click at [510, 287] on li "08:00 am" at bounding box center [510, 284] width 57 height 10
type input "08:00 am"
click at [679, 225] on label "All Days of Week" at bounding box center [700, 223] width 91 height 14
click at [666, 225] on input "All Days of Week" at bounding box center [660, 223] width 11 height 11
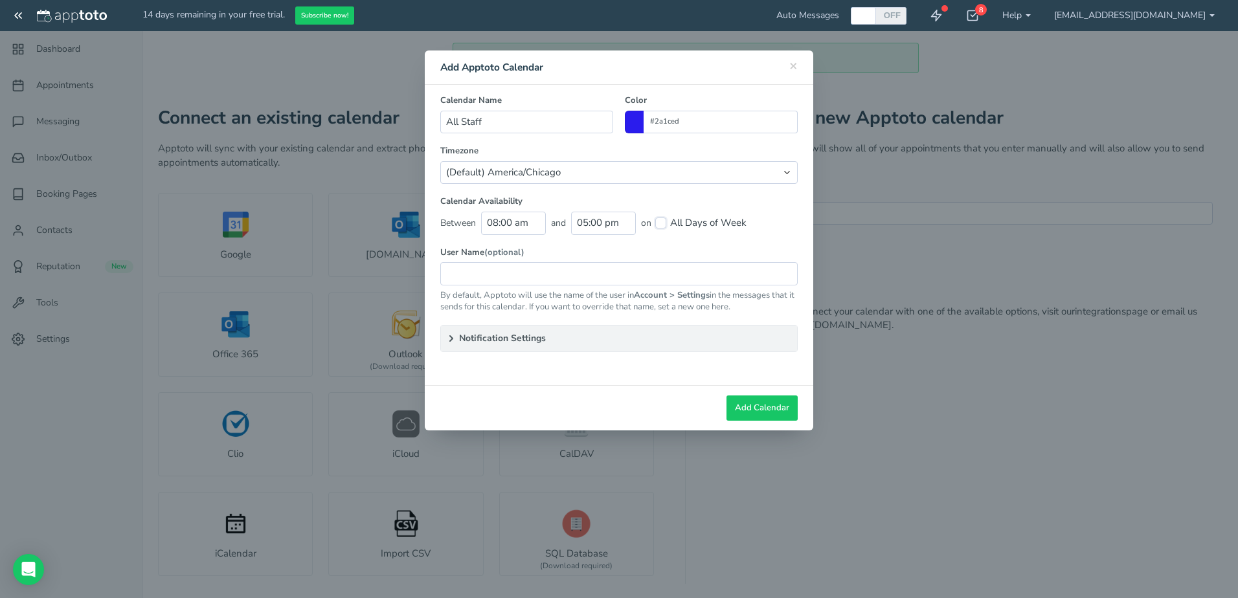
checkbox input "false"
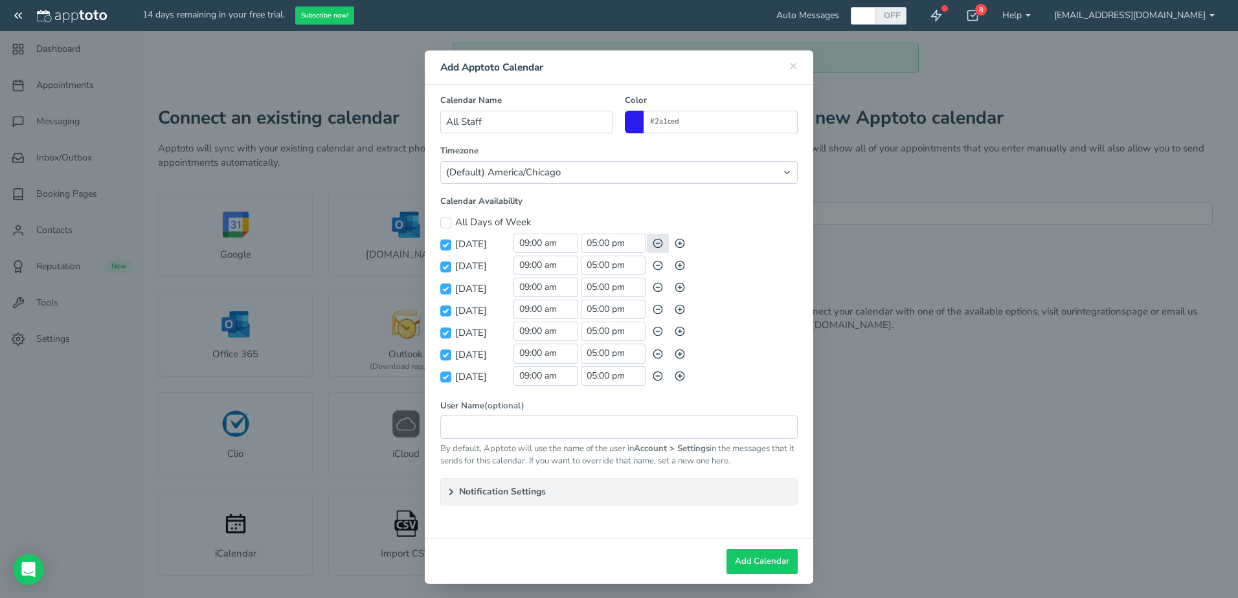
click at [654, 247] on icon "button" at bounding box center [658, 243] width 10 height 10
checkbox input "false"
click at [653, 374] on icon "button" at bounding box center [658, 376] width 10 height 10
checkbox input "false"
click at [585, 489] on summary "Notification Settings" at bounding box center [619, 492] width 356 height 26
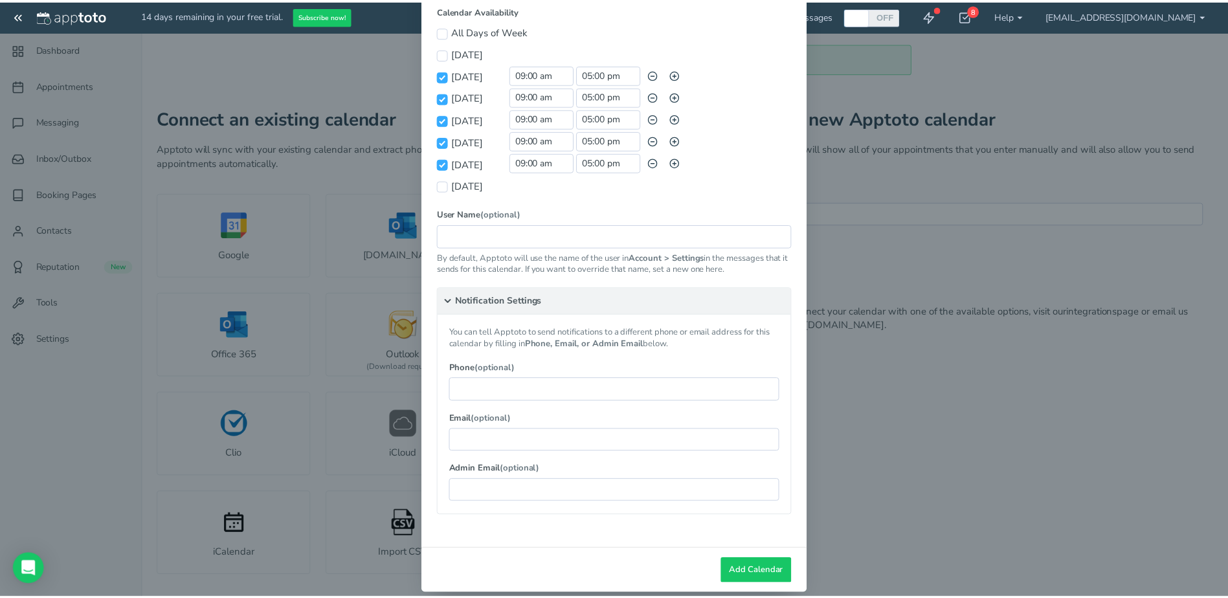
scroll to position [194, 0]
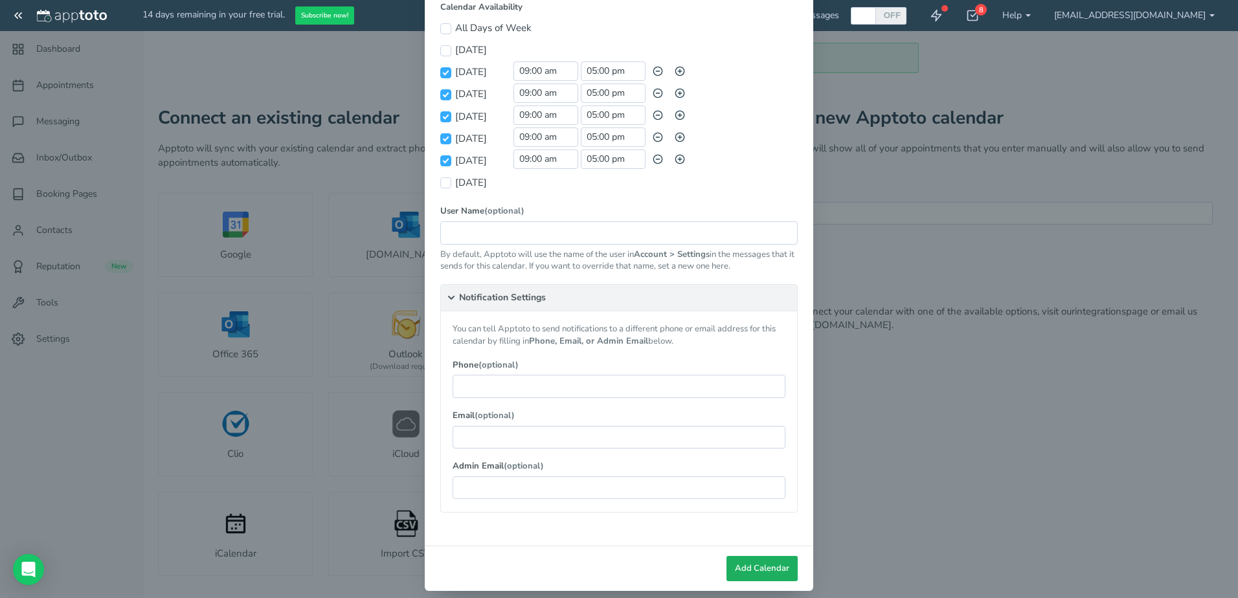
click at [776, 561] on button "Add Calendar" at bounding box center [761, 568] width 71 height 25
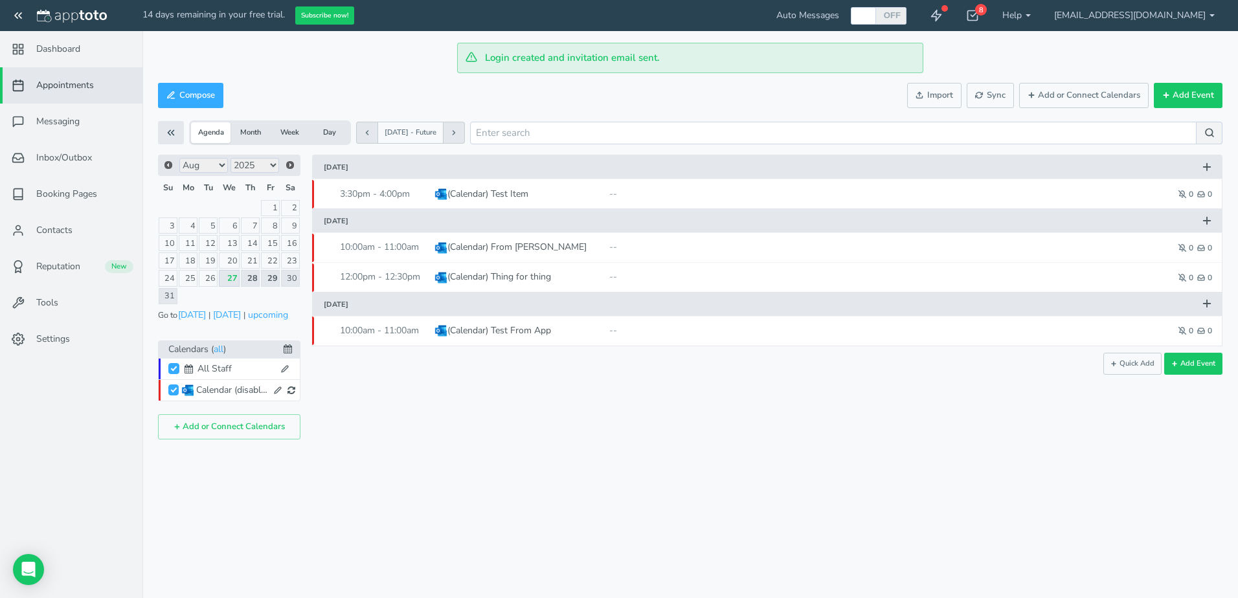
click at [1026, 446] on div "Compose Actions Enable Auto Messages Disable Auto Messages Mark as Paid Externa…" at bounding box center [690, 267] width 1096 height 375
click at [271, 390] on button at bounding box center [278, 390] width 19 height 17
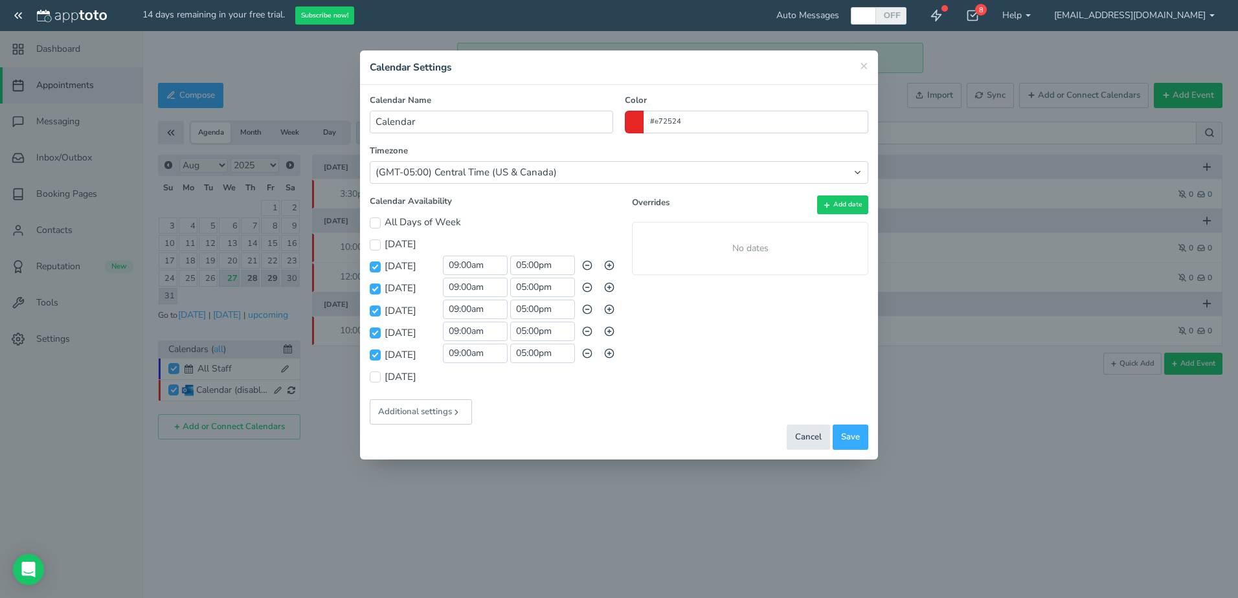
click at [447, 415] on button "Additional settings" at bounding box center [421, 411] width 102 height 25
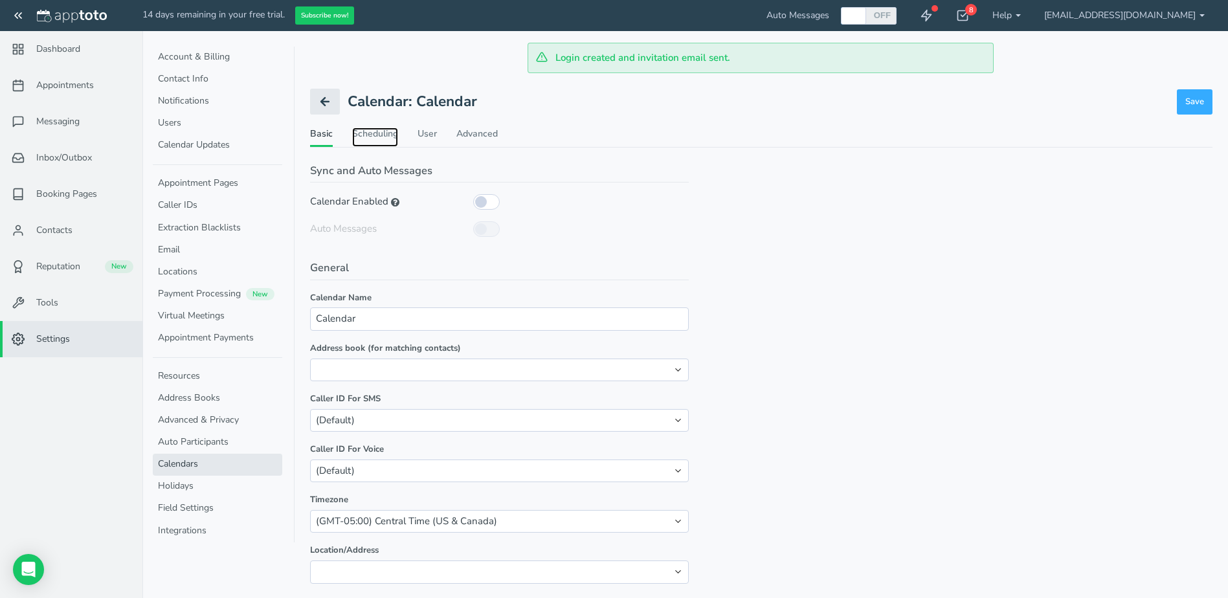
click at [396, 129] on link "Scheduling" at bounding box center [375, 137] width 46 height 19
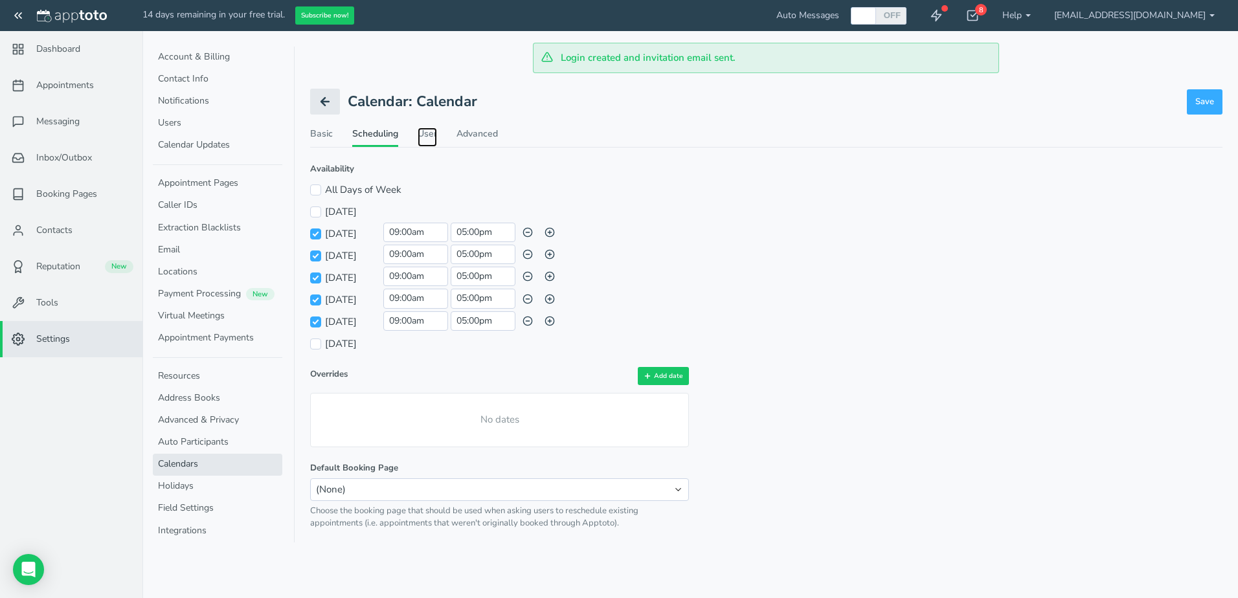
click at [421, 131] on link "User" at bounding box center [427, 137] width 19 height 19
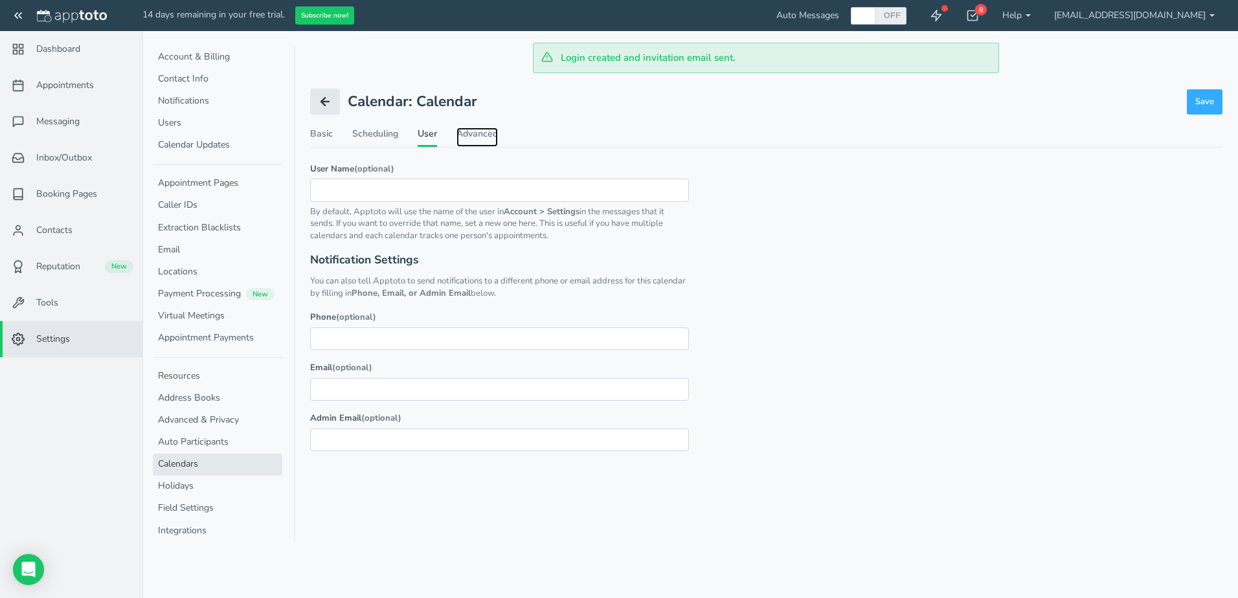
click at [482, 131] on link "Advanced" at bounding box center [476, 137] width 41 height 19
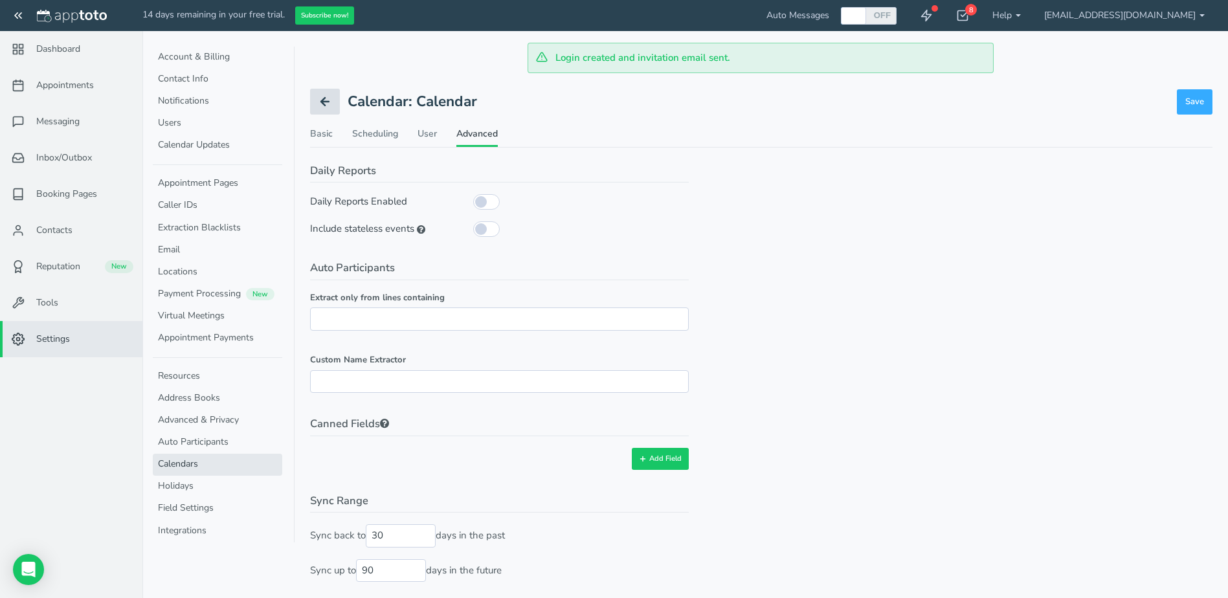
click at [325, 106] on use at bounding box center [325, 102] width 8 height 8
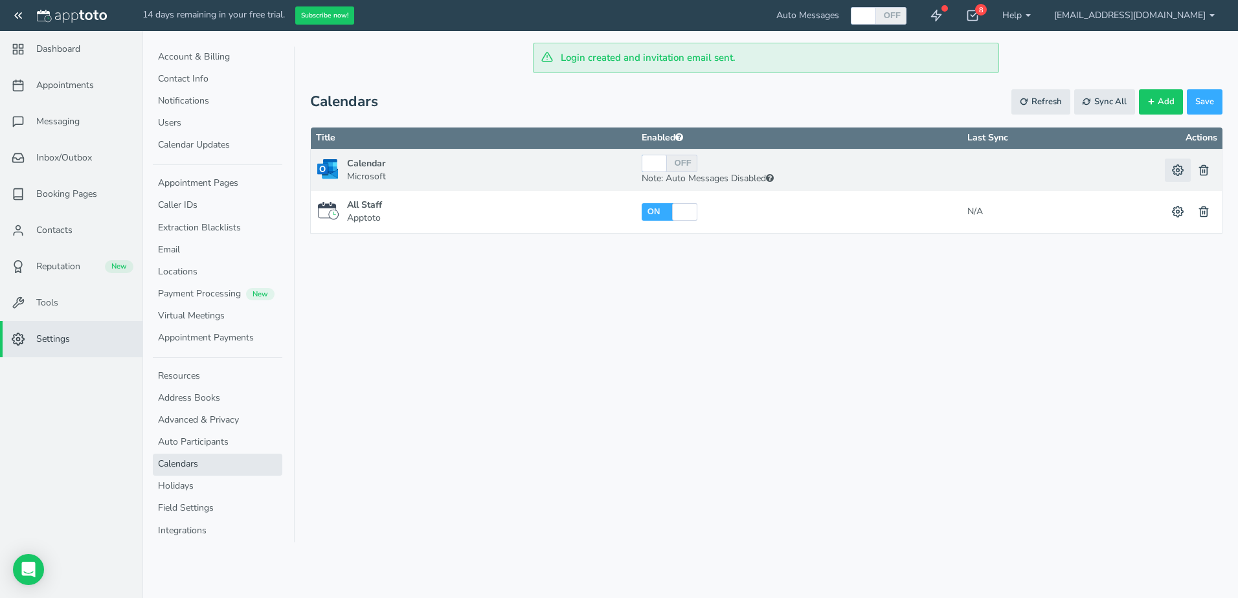
click at [1176, 169] on use at bounding box center [1178, 170] width 11 height 11
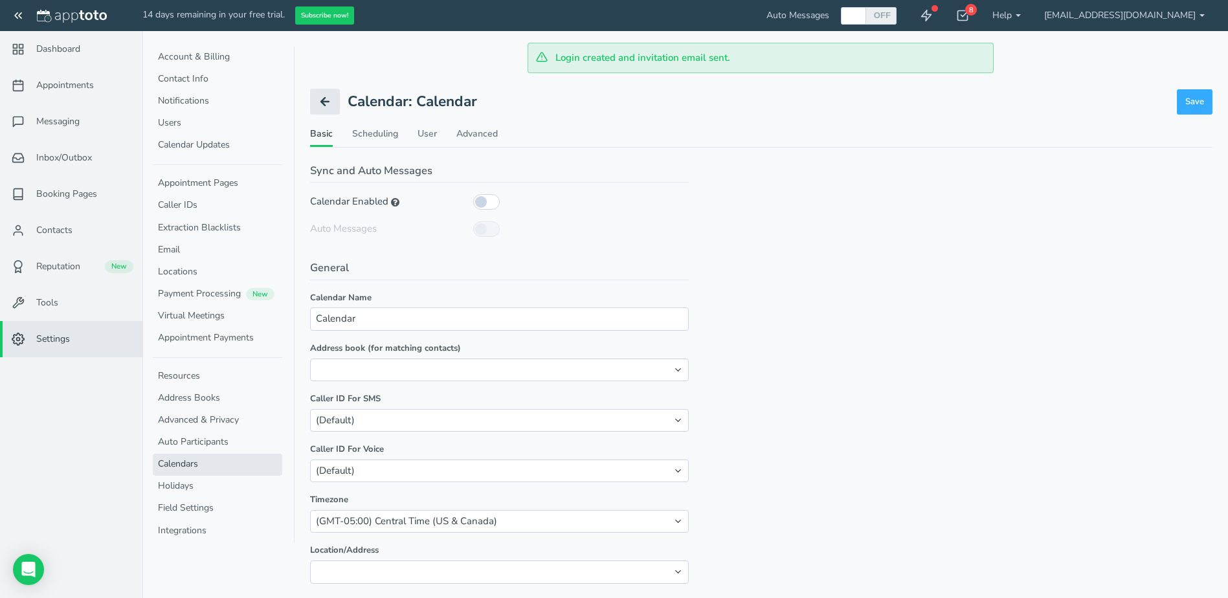
click at [322, 84] on div "Users Add User Filter Clear Showing all 2 users Email Permissions Options luke@…" at bounding box center [685, 340] width 1055 height 534
click at [327, 99] on icon at bounding box center [325, 101] width 13 height 13
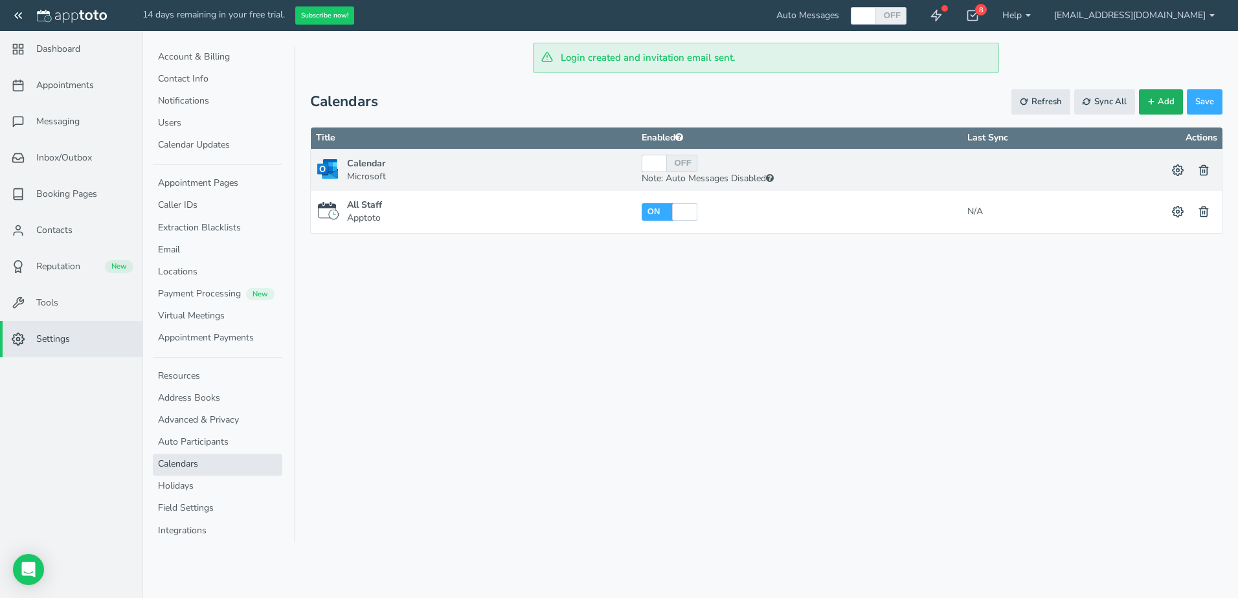
click at [1173, 107] on span "Add" at bounding box center [1166, 102] width 17 height 12
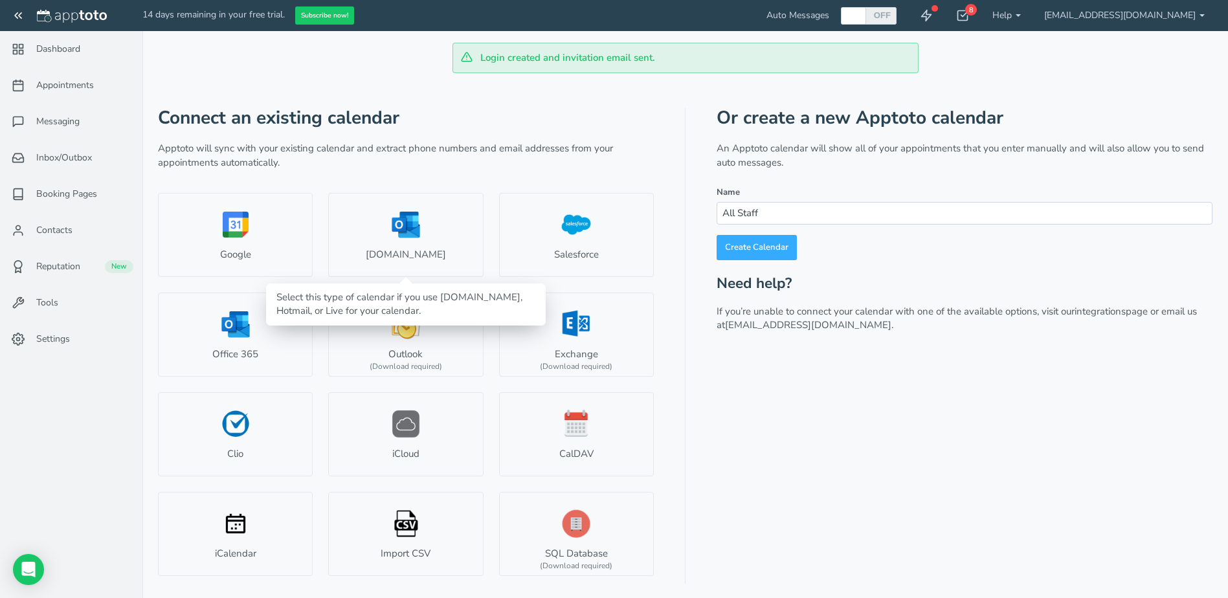
click at [398, 234] on link "Outlook.com" at bounding box center [405, 235] width 155 height 84
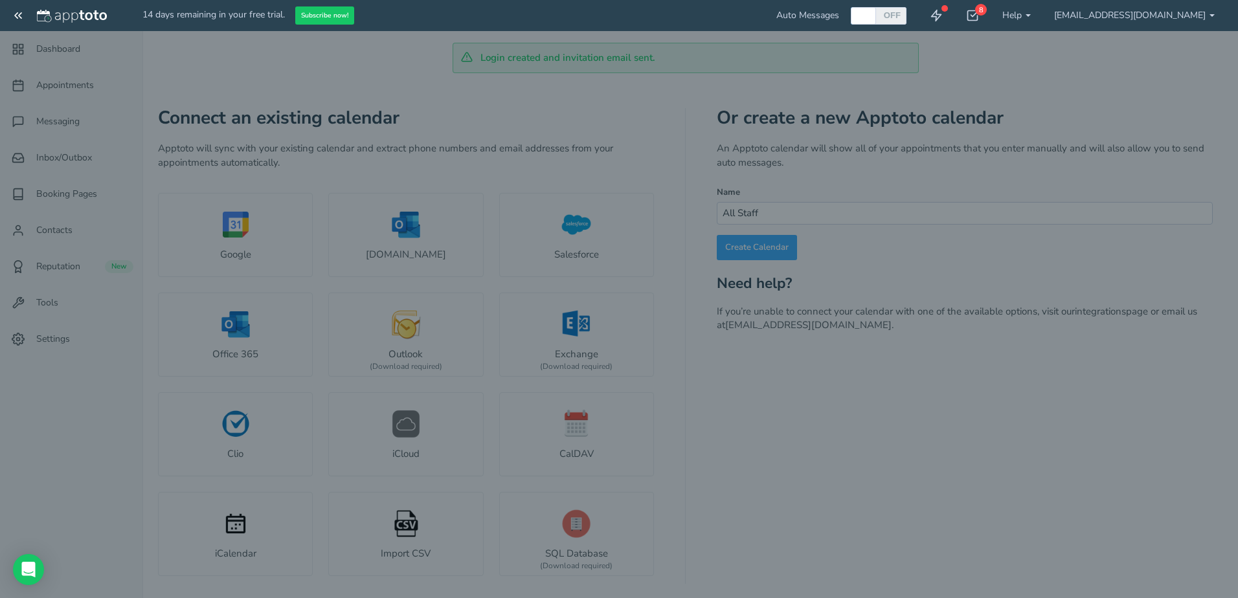
select select "number:57395"
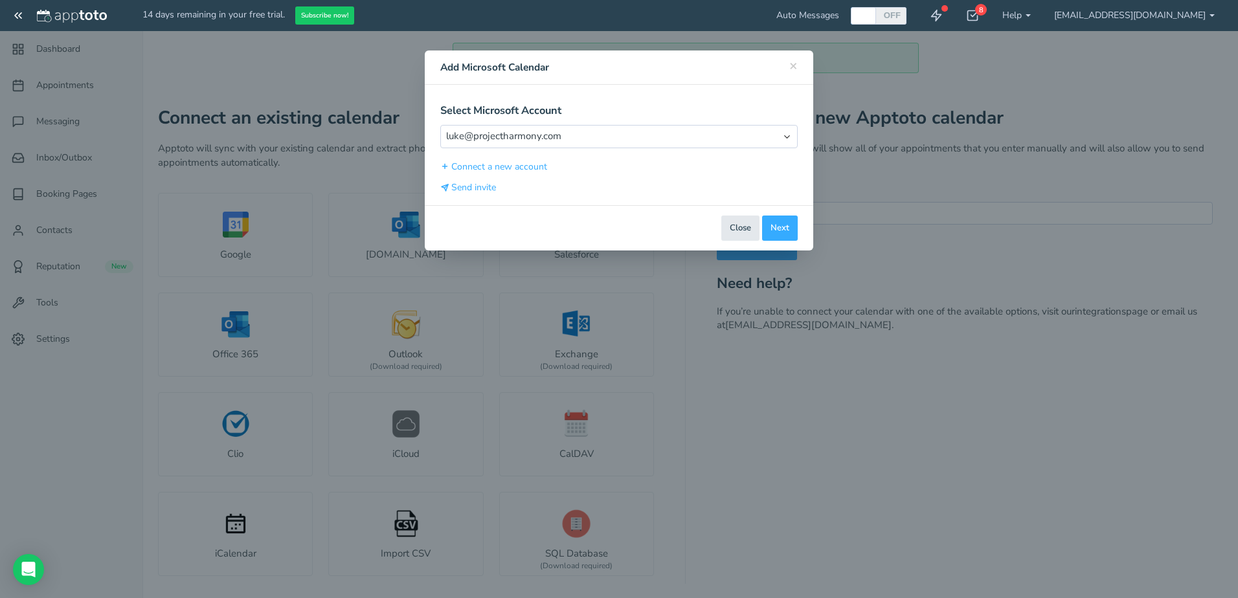
click at [636, 152] on div "Select Microsoft Account Select Account luke@projectharmony.com Connect a new a…" at bounding box center [618, 150] width 357 height 91
click at [773, 225] on button "Next" at bounding box center [780, 228] width 36 height 25
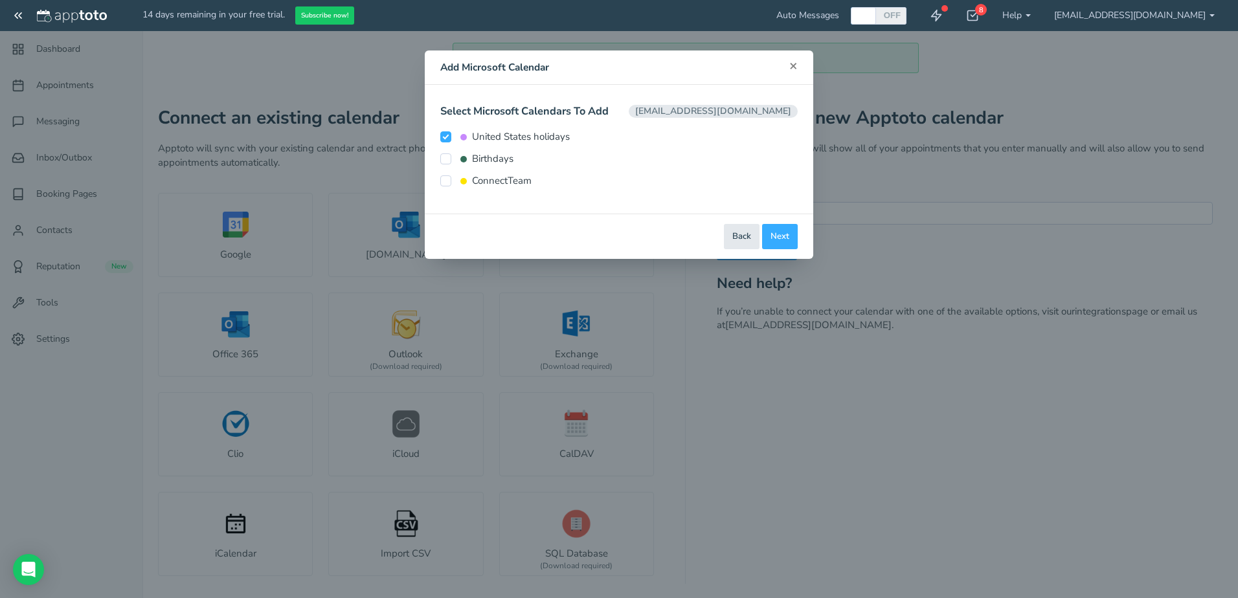
click at [792, 64] on span "×" at bounding box center [793, 65] width 8 height 18
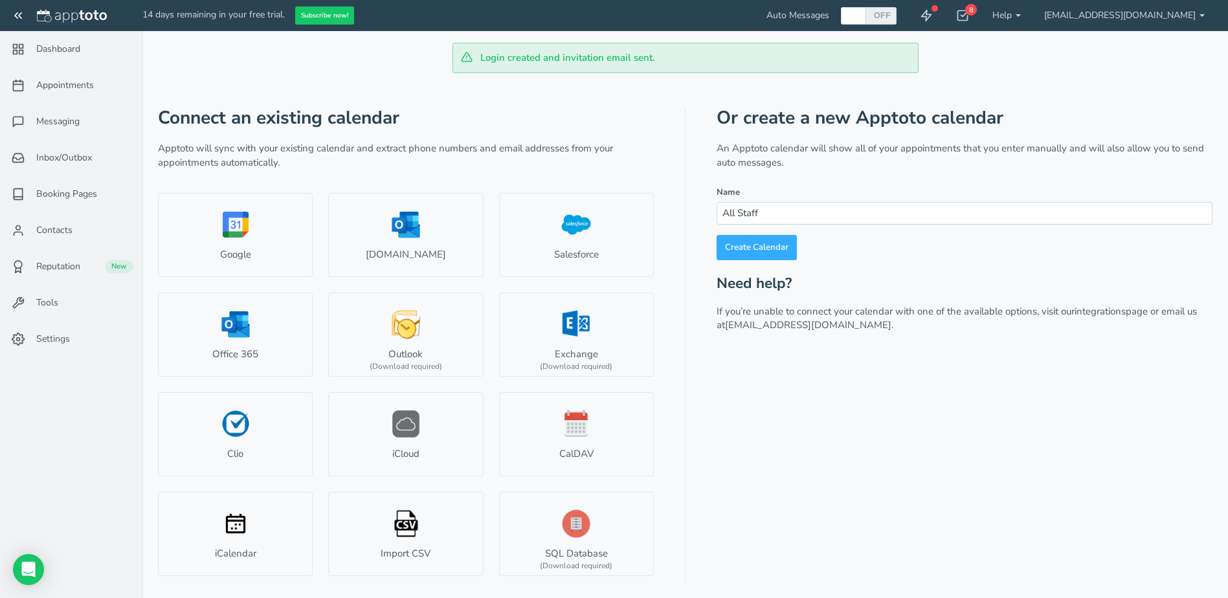
click at [748, 251] on link "Create Calendar" at bounding box center [757, 247] width 80 height 25
type input "#2a1ced"
select select "string:"
checkbox input "false"
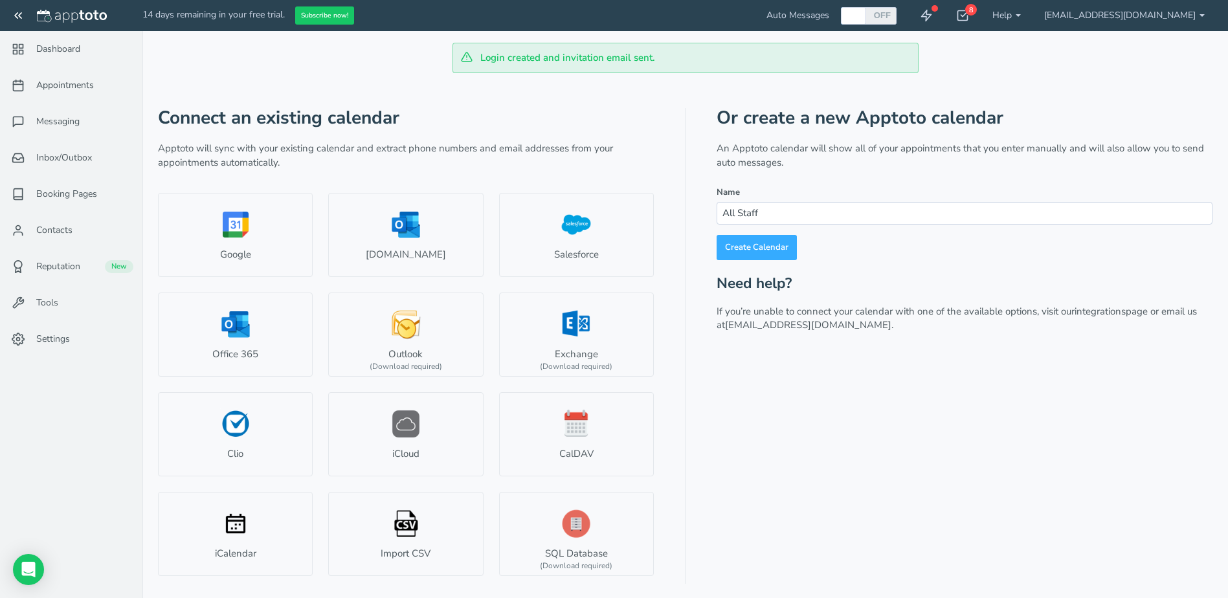
checkbox input "false"
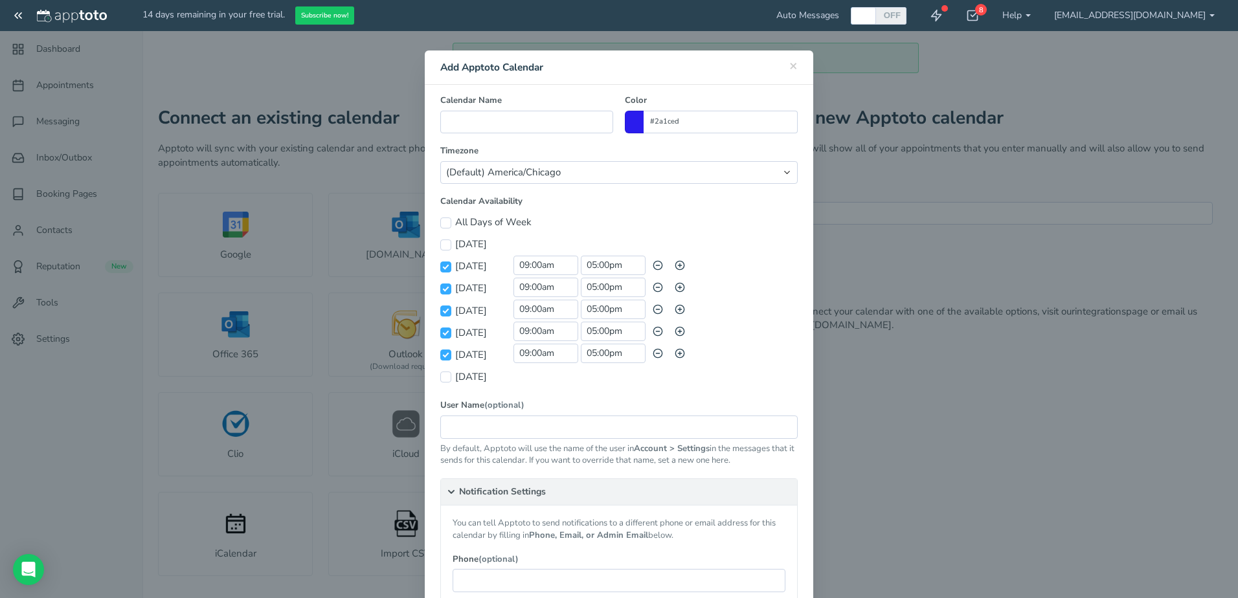
click at [989, 302] on div "× Close Add Apptoto Calendar Select Apptoto Account Select Account Connect a ne…" at bounding box center [619, 299] width 1238 height 598
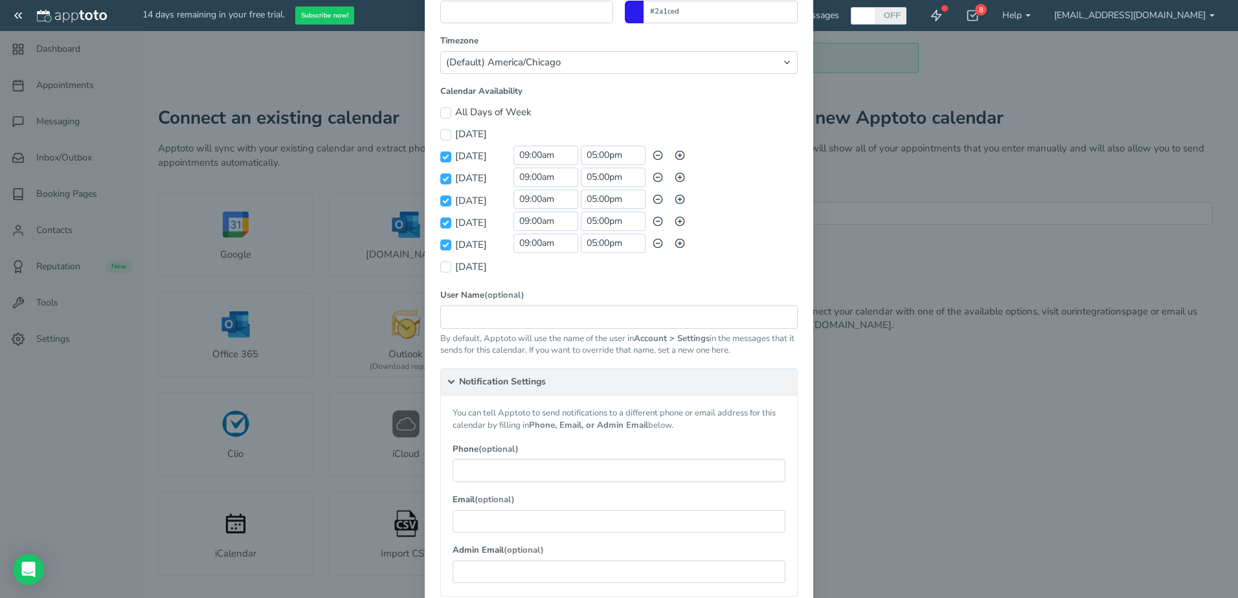
scroll to position [194, 0]
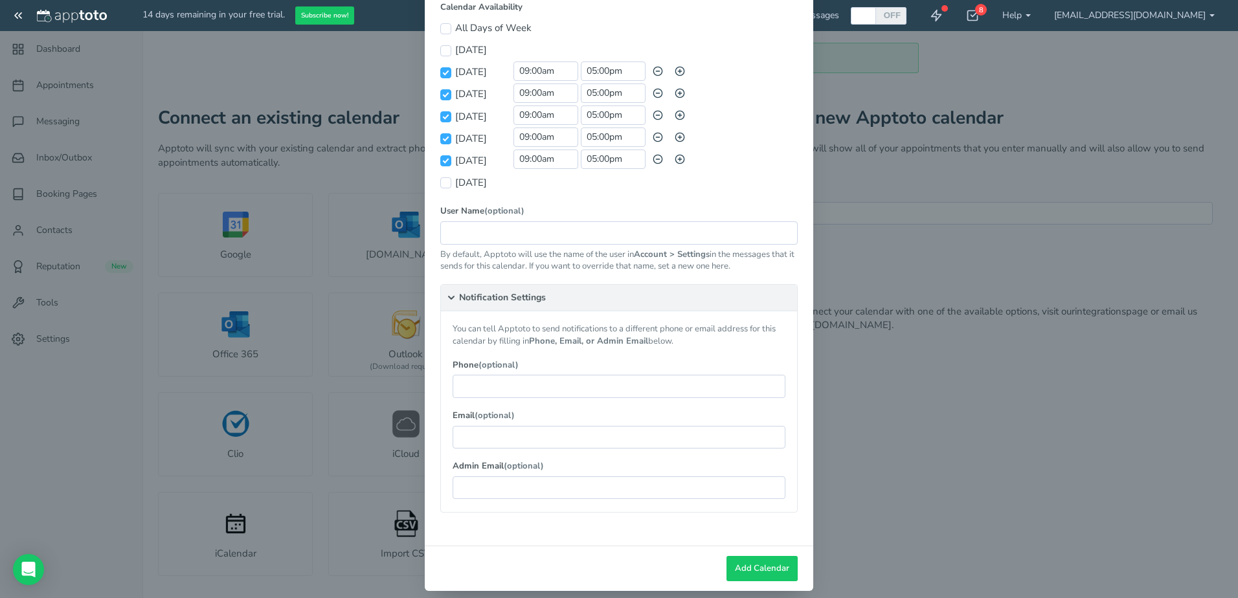
click at [873, 245] on div "× Close Add Apptoto Calendar Select Apptoto Account Select Account Connect a ne…" at bounding box center [619, 299] width 1238 height 598
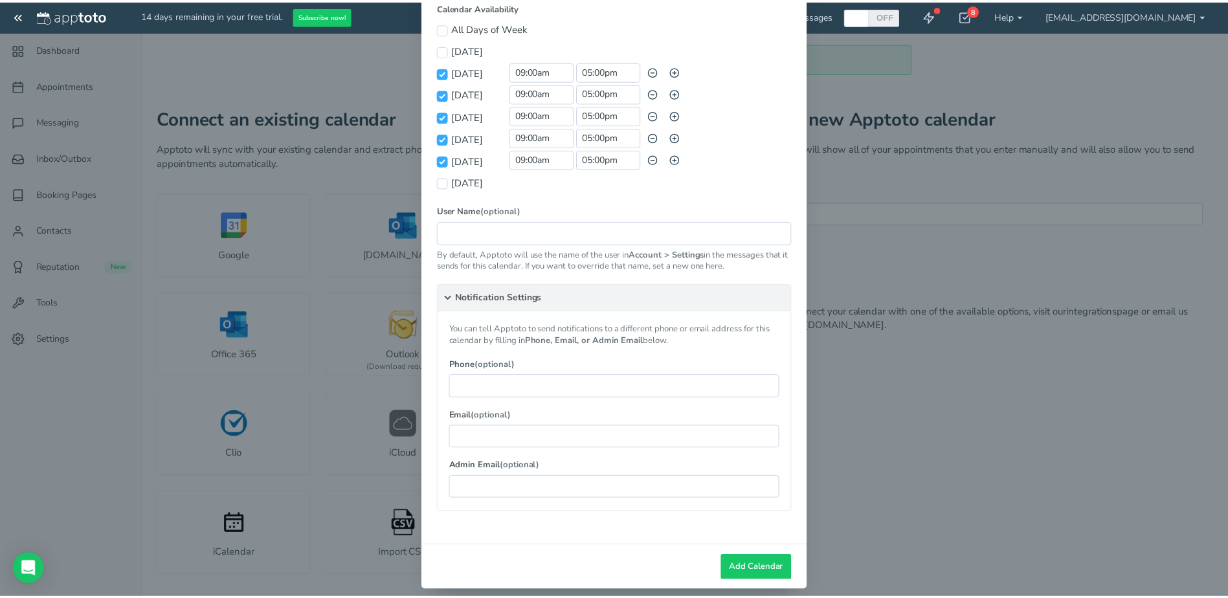
scroll to position [0, 0]
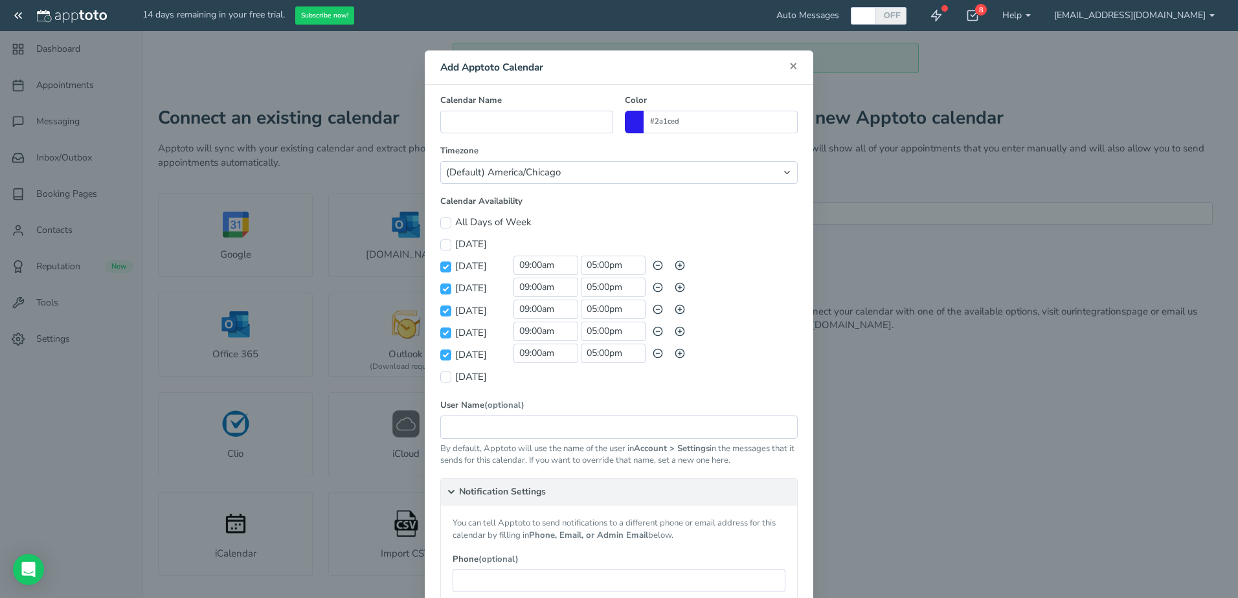
click at [789, 65] on span "×" at bounding box center [793, 65] width 8 height 18
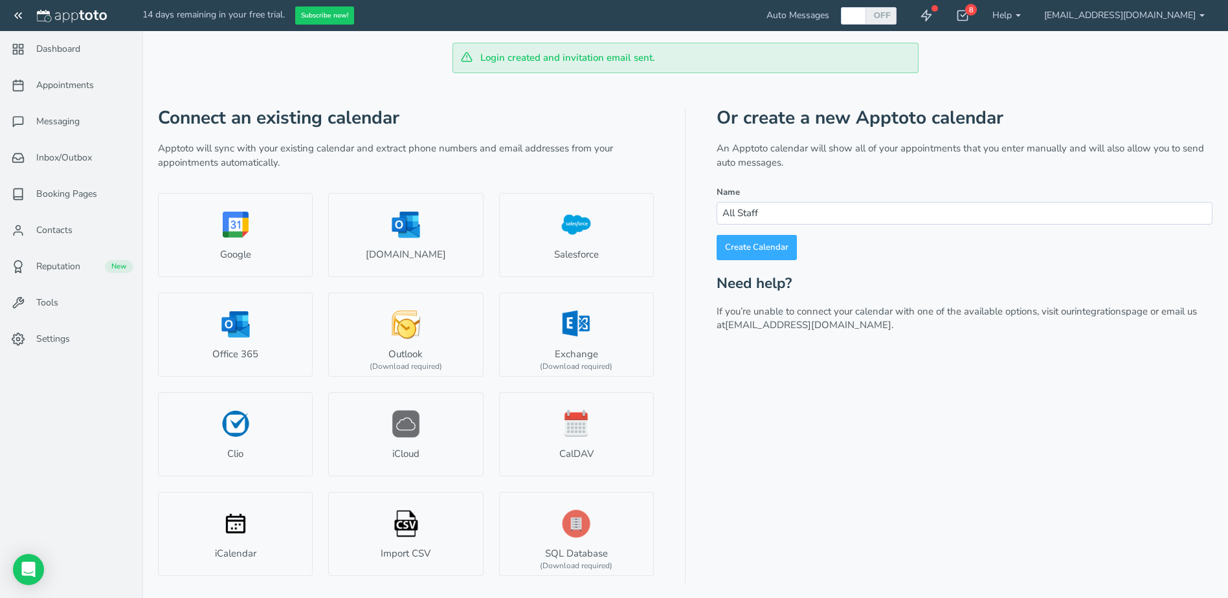
click at [389, 261] on link "Outlook.com" at bounding box center [405, 235] width 155 height 84
select select "number:57395"
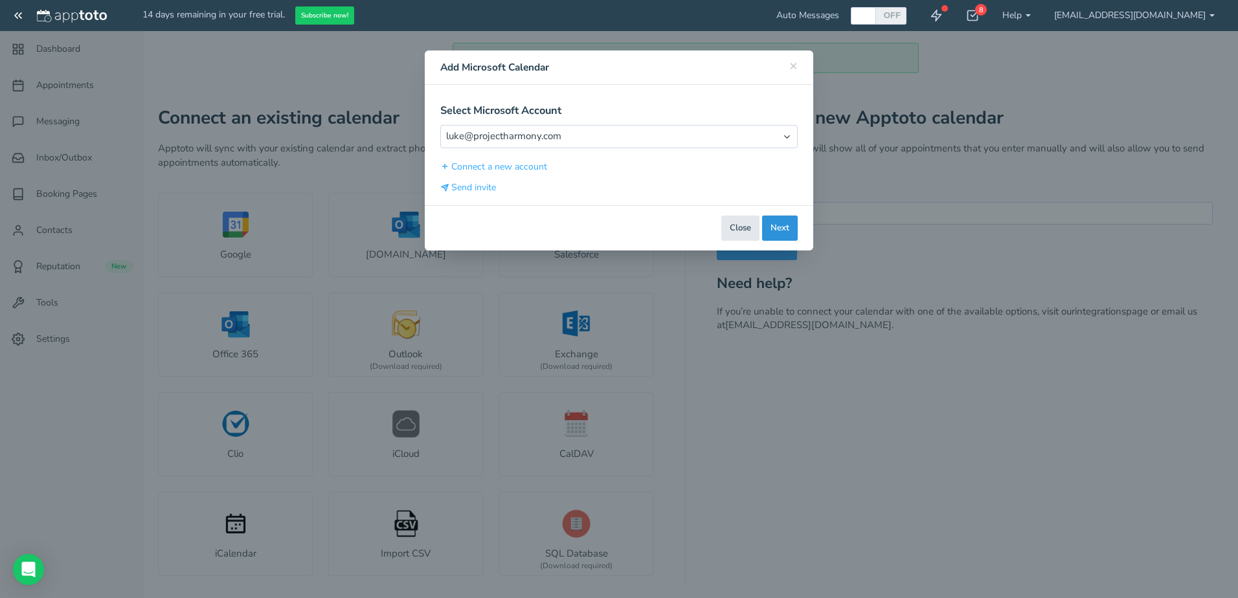
click at [787, 225] on button "Next" at bounding box center [780, 228] width 36 height 25
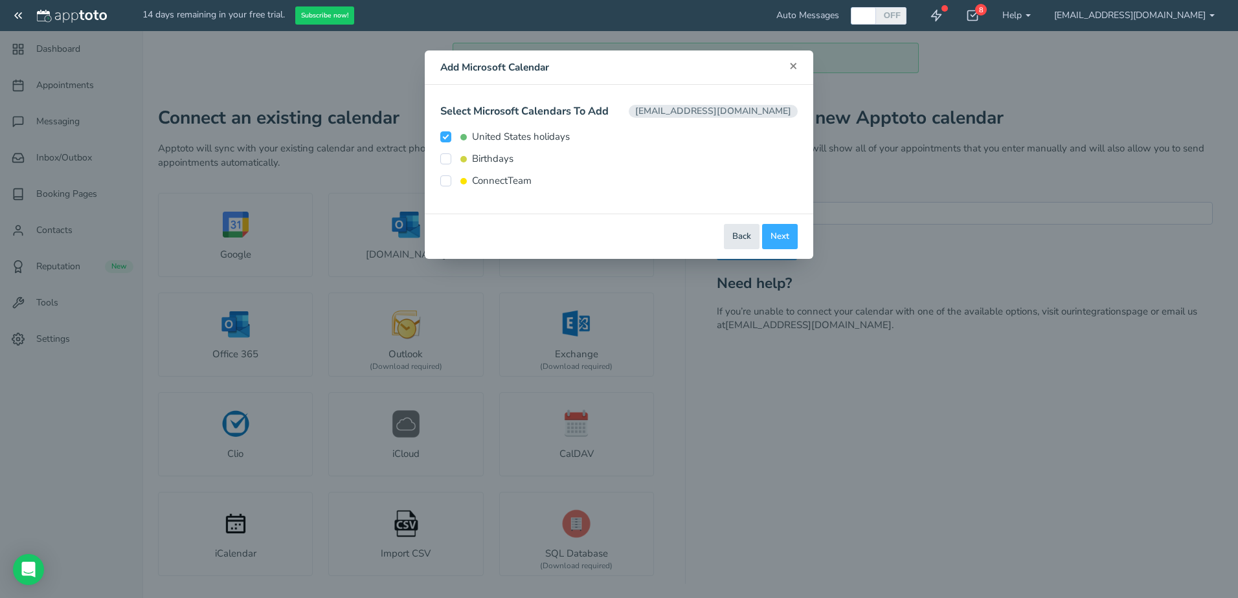
click at [796, 62] on span "×" at bounding box center [793, 65] width 8 height 18
